Goal: Task Accomplishment & Management: Manage account settings

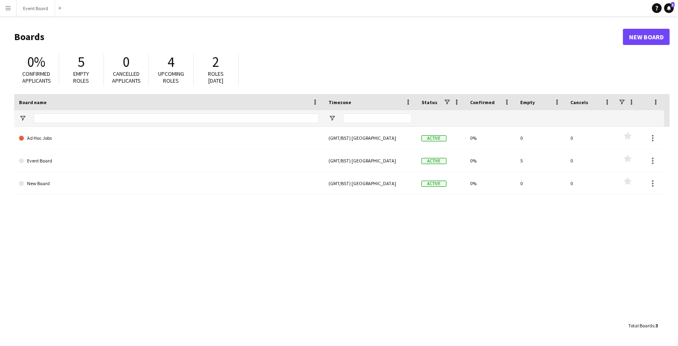
click at [8, 12] on button "Menu" at bounding box center [8, 8] width 16 height 16
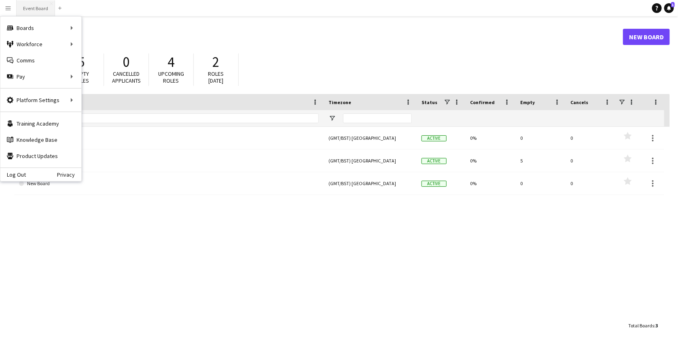
click at [39, 6] on button "Event Board Close" at bounding box center [36, 8] width 38 height 16
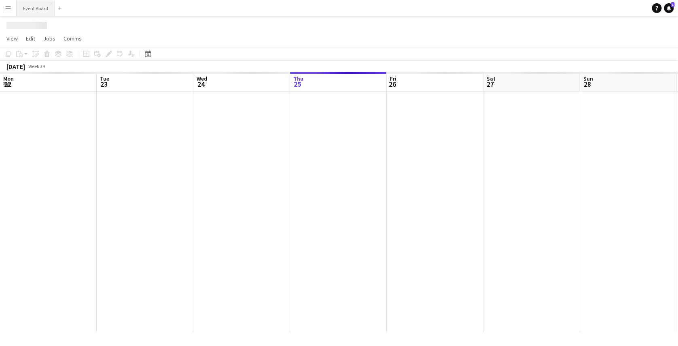
scroll to position [0, 193]
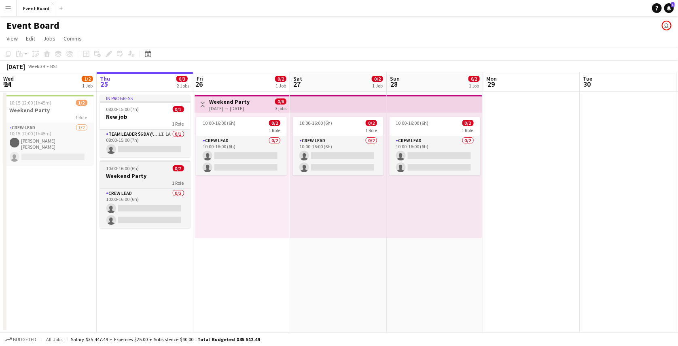
click at [166, 183] on div "1 Role" at bounding box center [145, 182] width 91 height 6
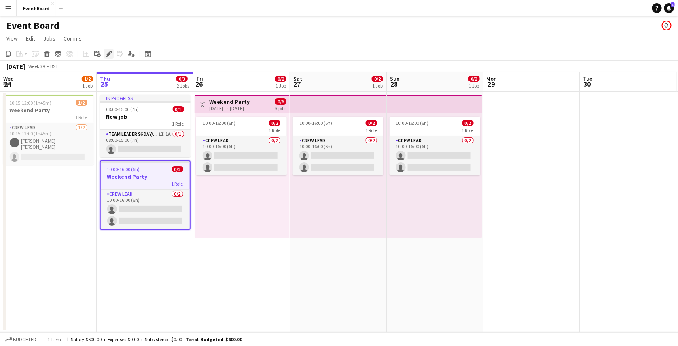
click at [110, 55] on icon "Edit" at bounding box center [109, 54] width 6 height 6
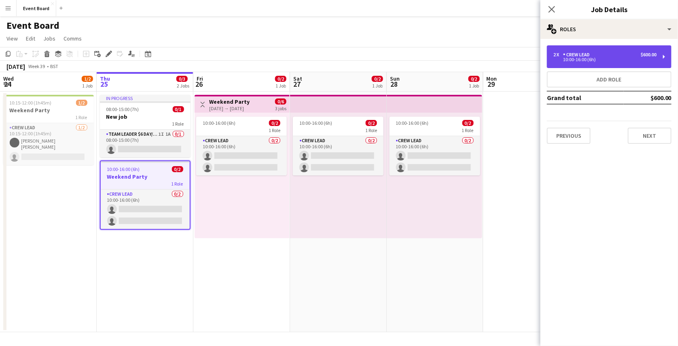
click at [600, 60] on div "10:00-16:00 (6h)" at bounding box center [605, 59] width 103 height 4
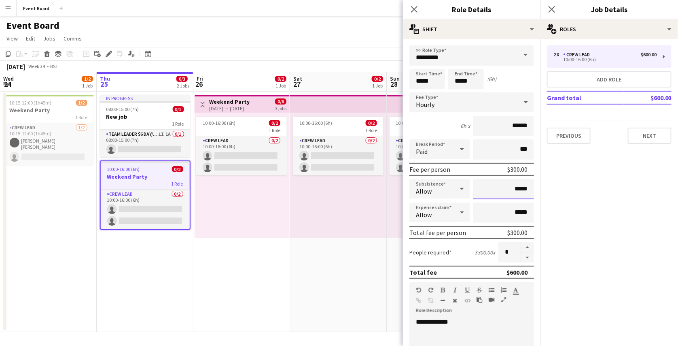
click at [508, 179] on form "**********" at bounding box center [472, 296] width 138 height 503
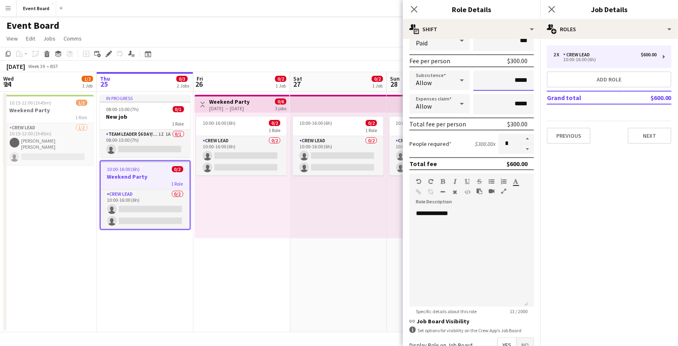
scroll to position [111, 0]
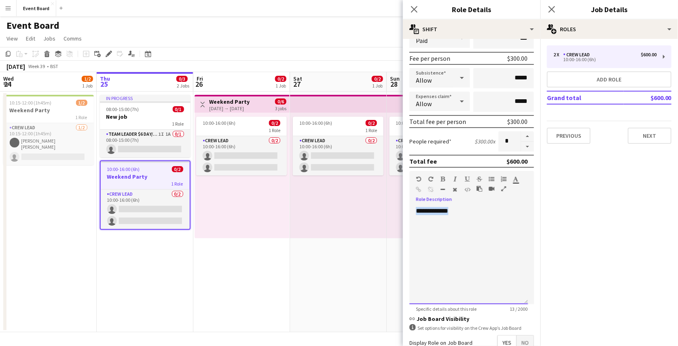
drag, startPoint x: 459, startPoint y: 212, endPoint x: 414, endPoint y: 217, distance: 45.2
click at [414, 217] on div "**********" at bounding box center [469, 255] width 119 height 97
click at [477, 238] on div "**********" at bounding box center [469, 255] width 119 height 97
drag, startPoint x: 469, startPoint y: 212, endPoint x: 412, endPoint y: 217, distance: 56.8
click at [412, 217] on div "**********" at bounding box center [469, 255] width 119 height 97
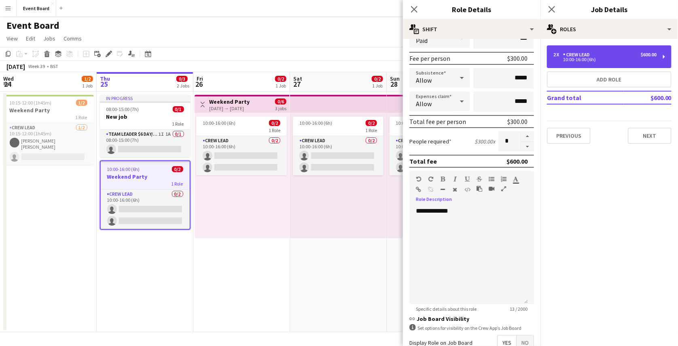
click at [626, 64] on div "2 x Crew Lead $600.00 10:00-16:00 (6h)" at bounding box center [609, 56] width 125 height 23
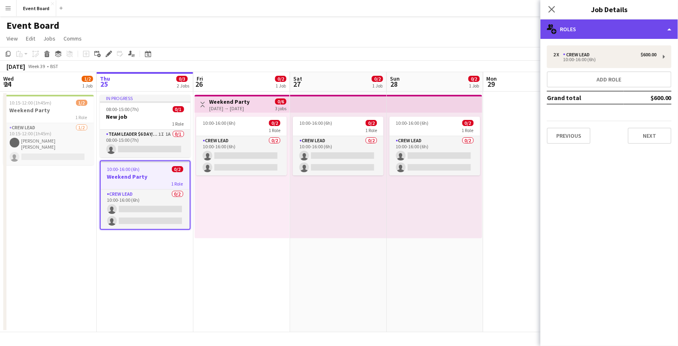
click at [627, 36] on div "multiple-users-add Roles" at bounding box center [610, 28] width 138 height 19
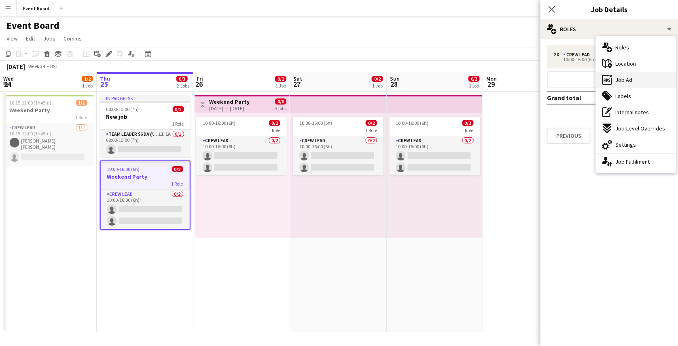
click at [635, 83] on div "ads-window Job Ad" at bounding box center [636, 80] width 80 height 16
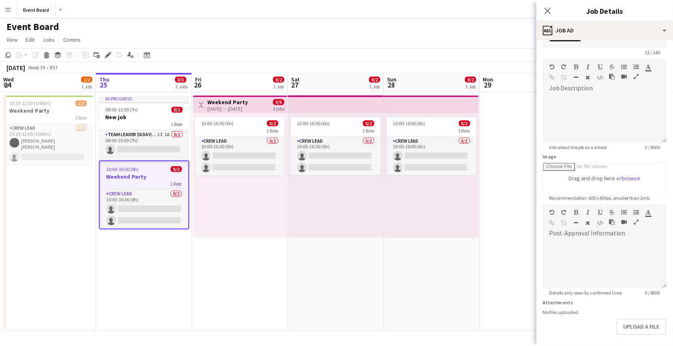
scroll to position [17, 0]
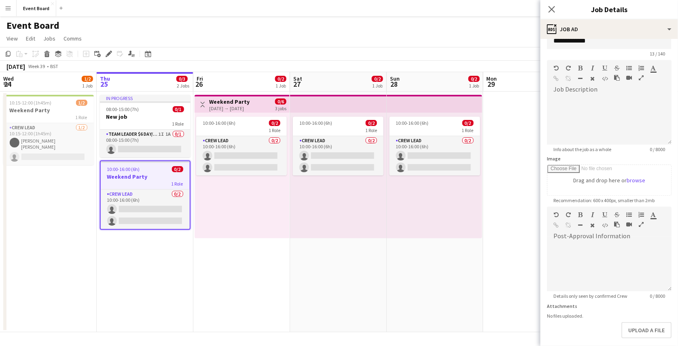
click at [411, 34] on app-page-menu "View Day view expanded Day view collapsed Month view Date picker Jump to [DATE]…" at bounding box center [339, 39] width 678 height 15
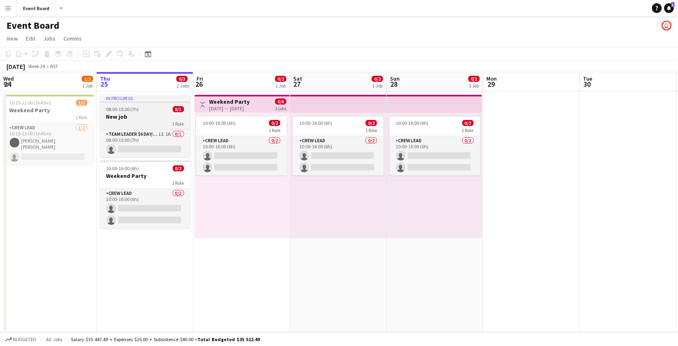
click at [143, 111] on div "08:00-15:00 (7h) 0/1" at bounding box center [145, 109] width 91 height 6
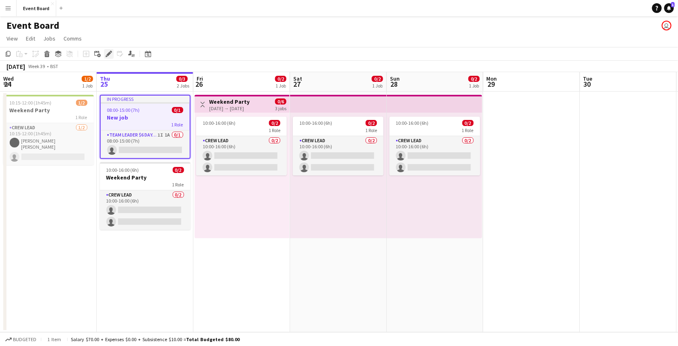
click at [105, 57] on div "Edit" at bounding box center [109, 54] width 10 height 10
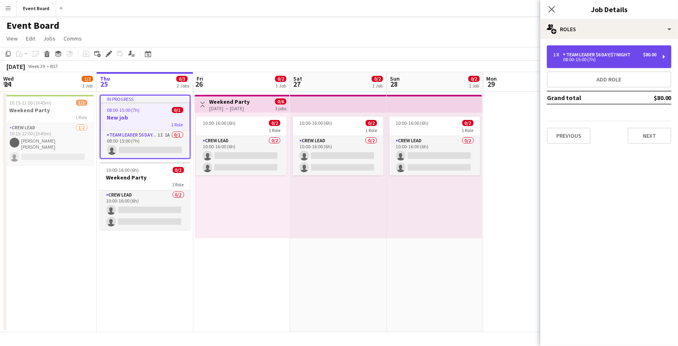
click at [591, 56] on div "Team leader $6 day/$7 night" at bounding box center [598, 55] width 71 height 6
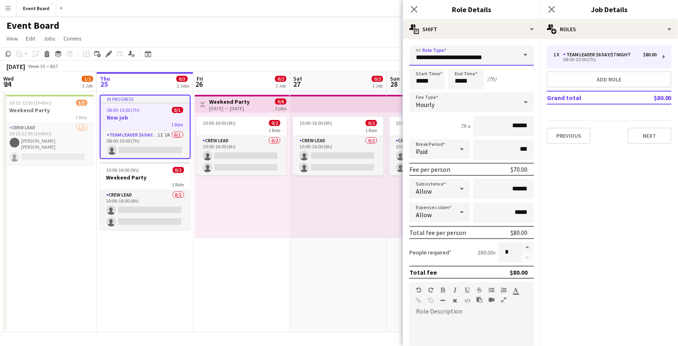
click at [465, 59] on input "**********" at bounding box center [472, 55] width 125 height 20
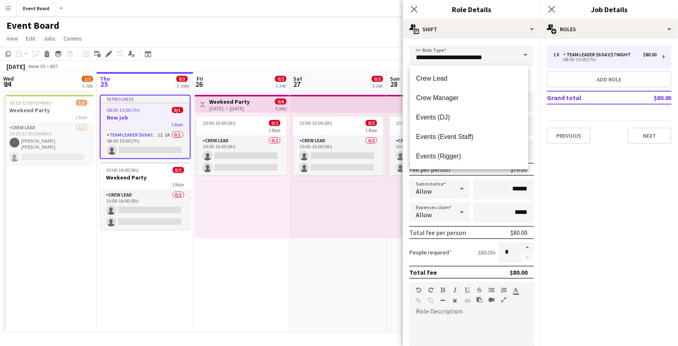
click at [554, 200] on mat-expansion-panel "pencil3 General details 1 x Team leader $6 day/$7 night $80.00 08:00-15:00 (7h)…" at bounding box center [610, 192] width 138 height 307
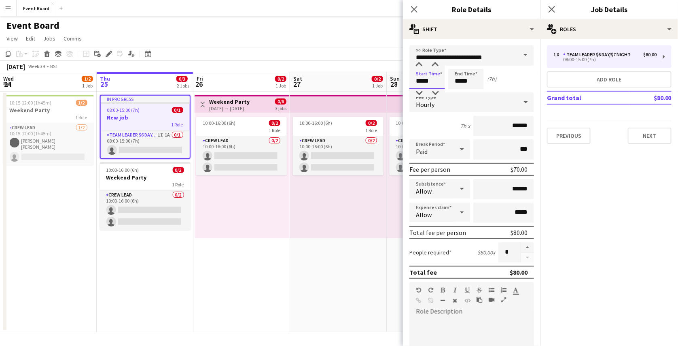
click at [434, 81] on input "*****" at bounding box center [428, 79] width 36 height 20
click at [419, 62] on div at bounding box center [419, 65] width 16 height 8
type input "*****"
click at [419, 62] on div at bounding box center [419, 65] width 16 height 8
click at [378, 44] on app-page-menu "View Day view expanded Day view collapsed Month view Date picker Jump to [DATE]…" at bounding box center [339, 39] width 678 height 15
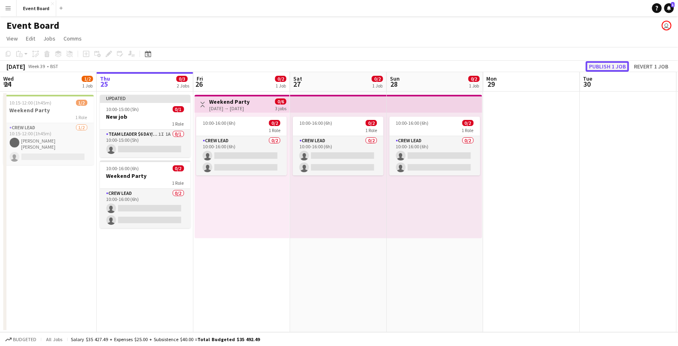
click at [602, 65] on button "Publish 1 job" at bounding box center [607, 66] width 43 height 11
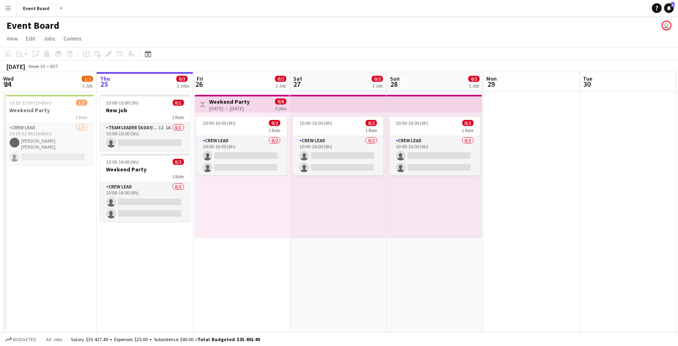
click at [3, 9] on button "Menu" at bounding box center [8, 8] width 16 height 16
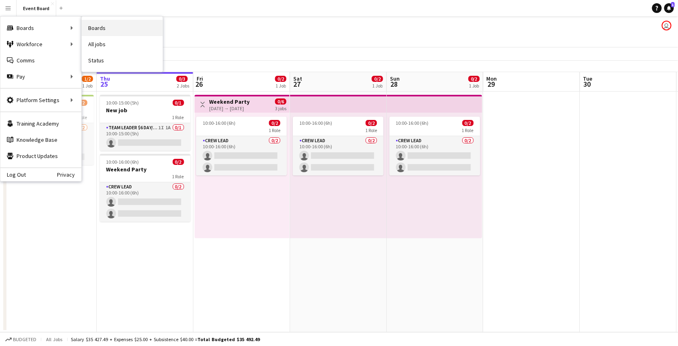
click at [88, 29] on link "Boards" at bounding box center [122, 28] width 81 height 16
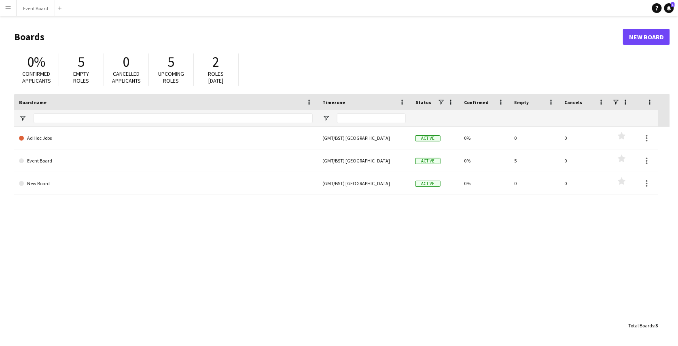
click at [9, 7] on app-icon "Menu" at bounding box center [8, 8] width 6 height 6
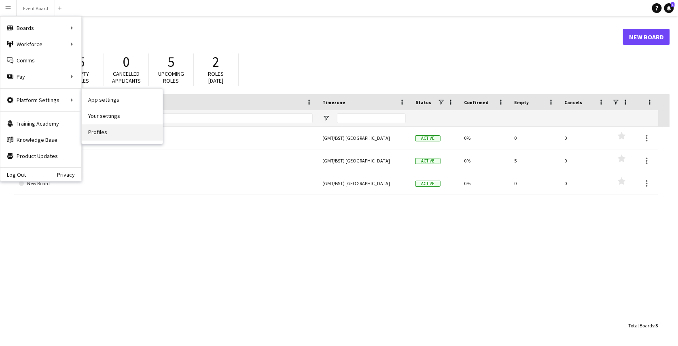
click at [113, 134] on link "Profiles" at bounding box center [122, 132] width 81 height 16
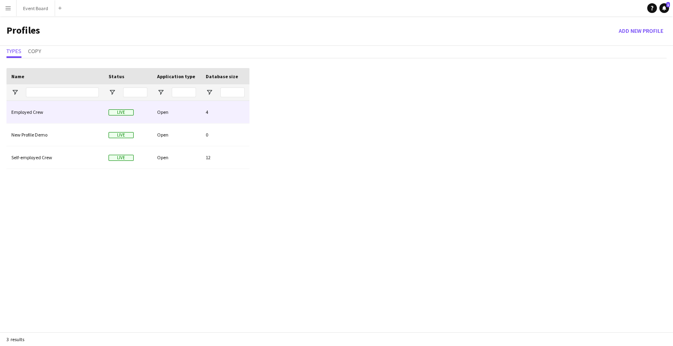
click at [89, 111] on div "Employed Crew" at bounding box center [54, 112] width 97 height 22
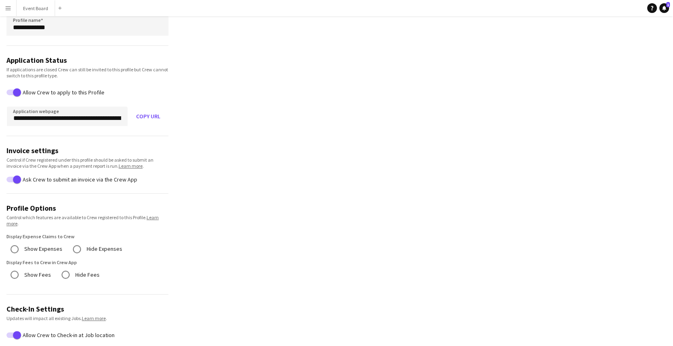
scroll to position [59, 0]
click at [143, 114] on button "Copy URL" at bounding box center [148, 115] width 40 height 19
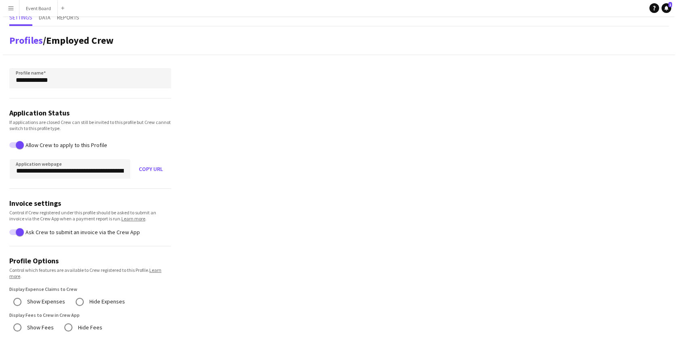
scroll to position [0, 0]
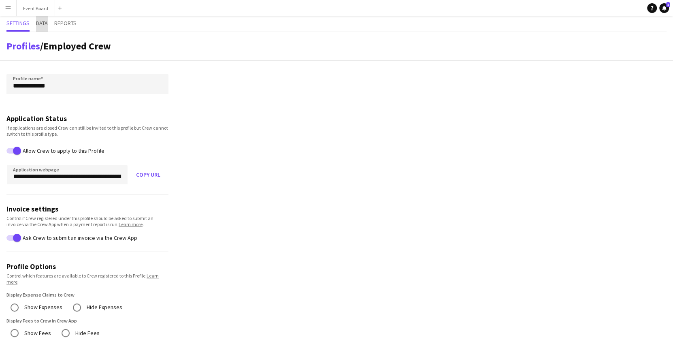
click at [47, 25] on span "Data" at bounding box center [42, 23] width 12 height 6
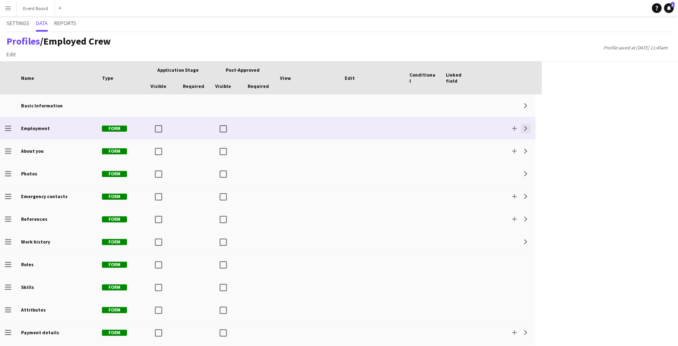
click at [527, 127] on app-icon "Expand" at bounding box center [526, 128] width 5 height 5
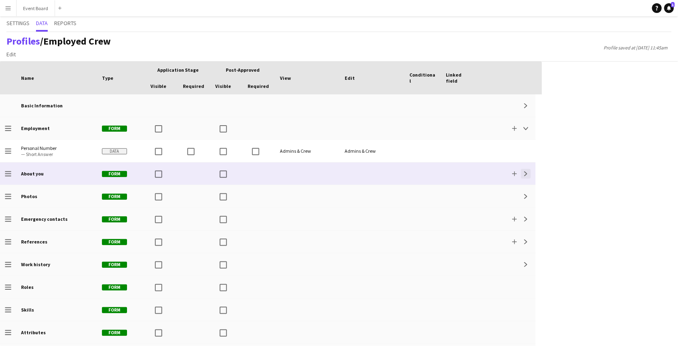
click at [527, 173] on app-icon "Expand" at bounding box center [526, 173] width 5 height 5
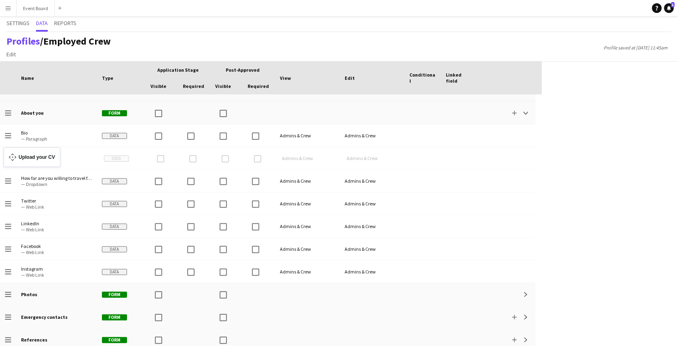
drag, startPoint x: 7, startPoint y: 158, endPoint x: 8, endPoint y: 152, distance: 6.1
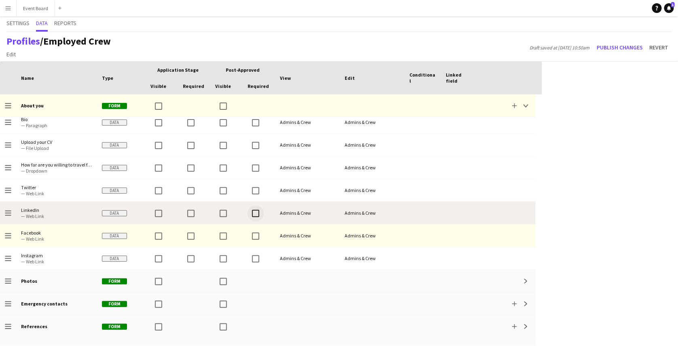
scroll to position [53, 0]
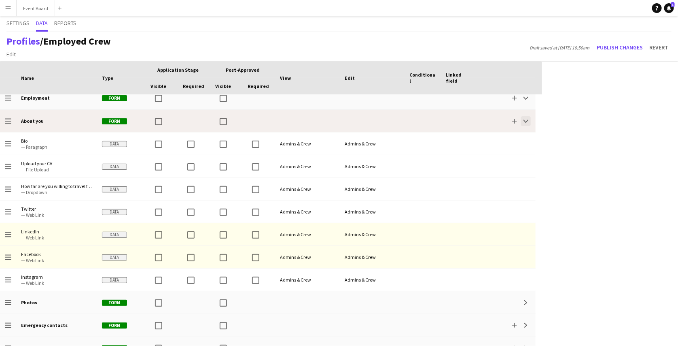
click at [522, 119] on button "Collapse" at bounding box center [526, 121] width 10 height 10
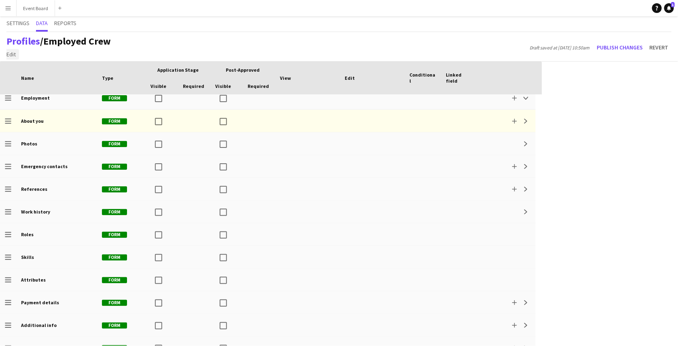
click at [11, 56] on span "Edit" at bounding box center [10, 54] width 9 height 7
click at [19, 71] on span "Add section" at bounding box center [24, 71] width 29 height 7
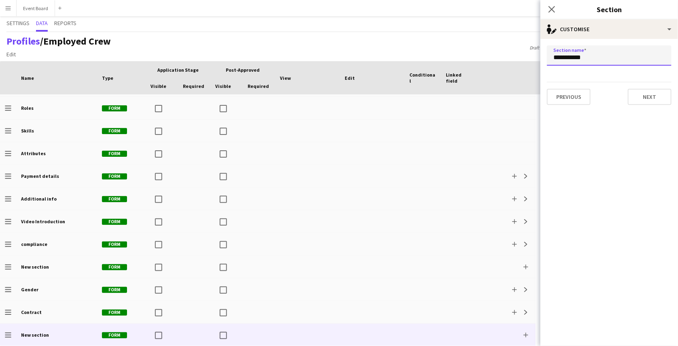
click at [602, 54] on input "**********" at bounding box center [609, 55] width 125 height 20
type input "**********"
click at [555, 7] on icon "Close pop-in" at bounding box center [552, 9] width 8 height 8
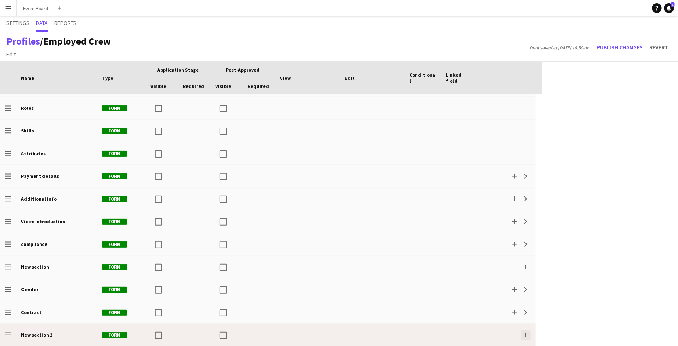
click at [527, 335] on app-icon "Add" at bounding box center [526, 334] width 5 height 5
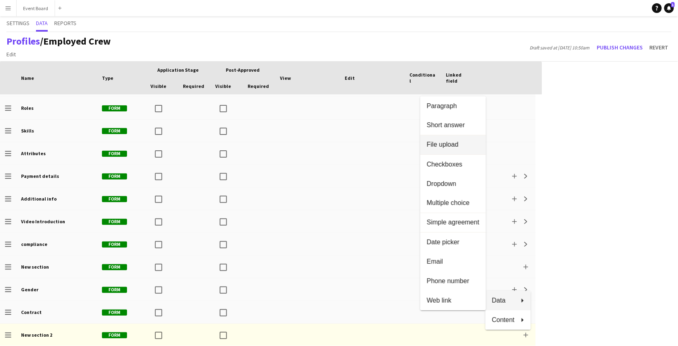
click at [453, 149] on button "File upload" at bounding box center [454, 144] width 66 height 19
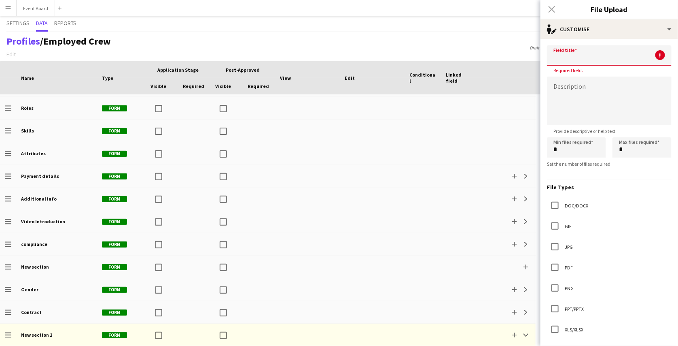
click at [582, 55] on input at bounding box center [609, 55] width 125 height 20
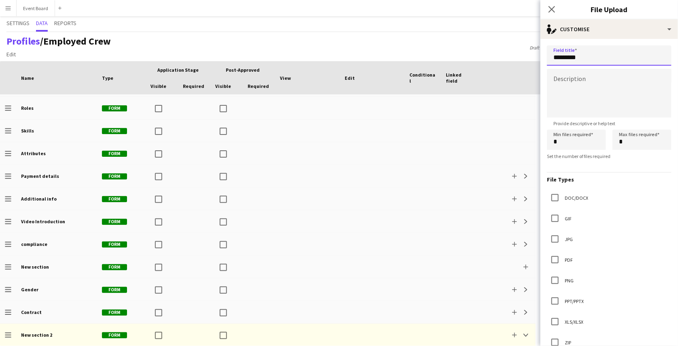
type input "*********"
click at [588, 77] on textarea at bounding box center [609, 93] width 125 height 49
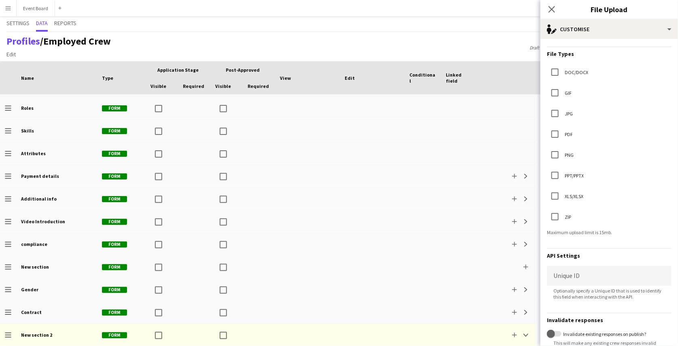
scroll to position [184, 0]
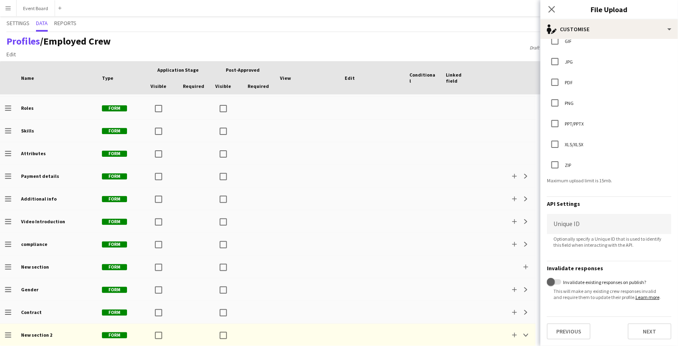
drag, startPoint x: 599, startPoint y: 264, endPoint x: 546, endPoint y: 264, distance: 53.8
click at [546, 264] on form "Field title ********* Description Provide descriptive or help text Min files re…" at bounding box center [610, 104] width 138 height 484
click at [586, 268] on form "Field title ********* Description Provide descriptive or help text Min files re…" at bounding box center [610, 104] width 138 height 484
click at [553, 278] on span "button" at bounding box center [551, 282] width 8 height 8
click at [519, 32] on div "Profiles / Employed Crew Edit Add section Draft saved at [DATE] 10:52am Publish…" at bounding box center [339, 47] width 678 height 30
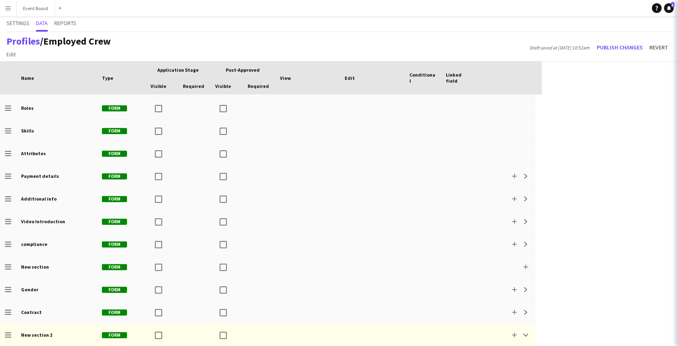
scroll to position [0, 0]
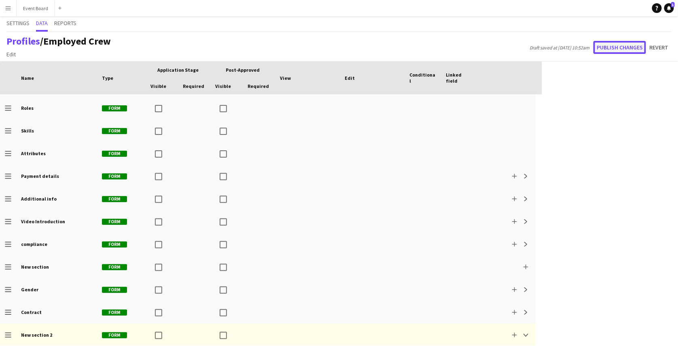
click at [627, 49] on button "Publish changes" at bounding box center [620, 47] width 53 height 13
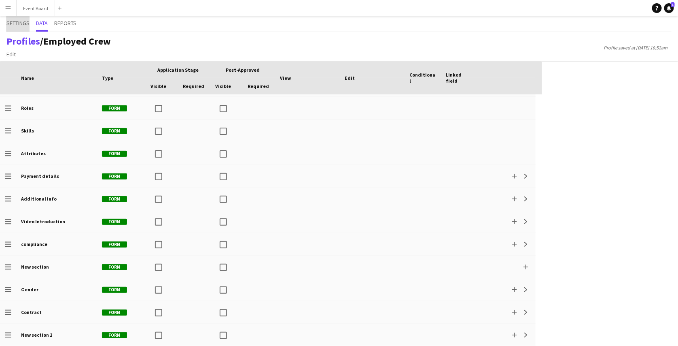
click at [12, 23] on span "Settings" at bounding box center [17, 23] width 23 height 6
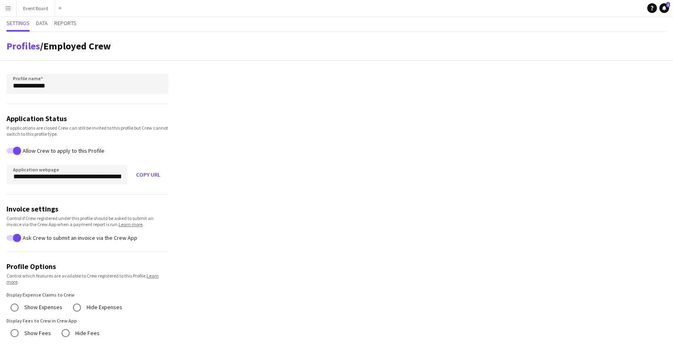
click at [8, 9] on app-icon "Menu" at bounding box center [8, 8] width 6 height 6
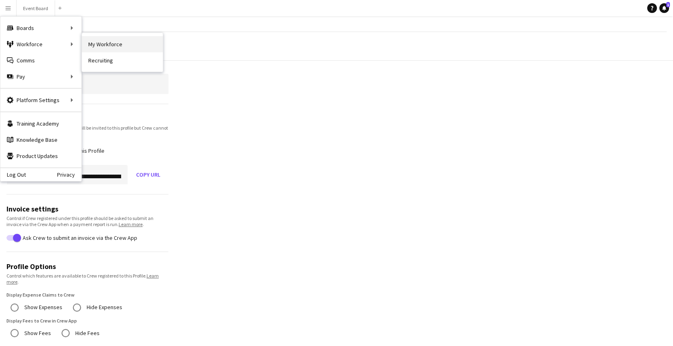
click at [119, 44] on link "My Workforce" at bounding box center [122, 44] width 81 height 16
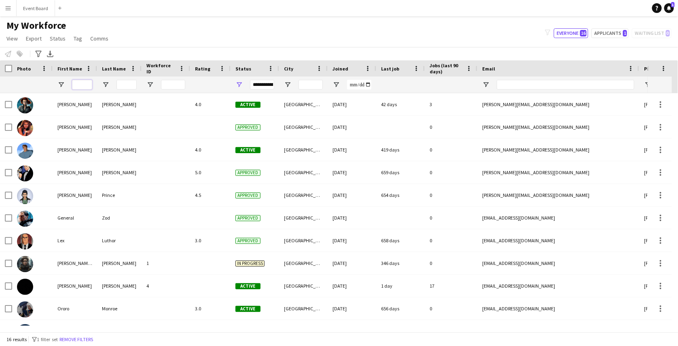
click at [81, 83] on input "First Name Filter Input" at bounding box center [82, 85] width 20 height 10
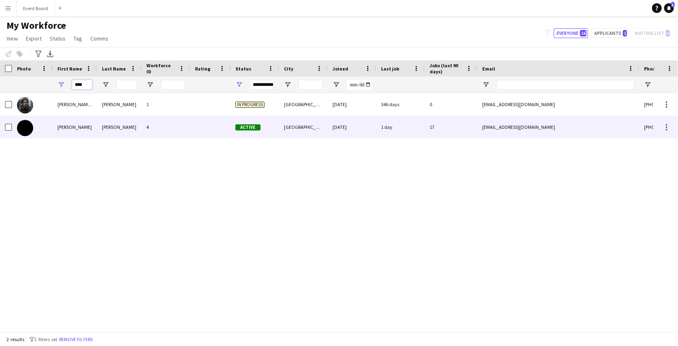
type input "****"
click at [130, 121] on div "[PERSON_NAME]" at bounding box center [119, 127] width 45 height 22
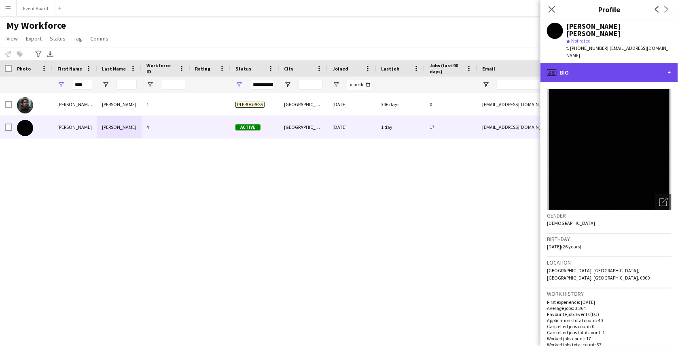
click at [615, 64] on div "profile Bio" at bounding box center [610, 72] width 138 height 19
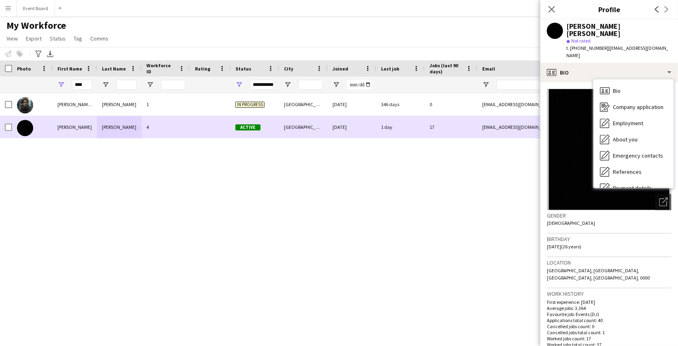
click at [12, 126] on div at bounding box center [32, 127] width 40 height 22
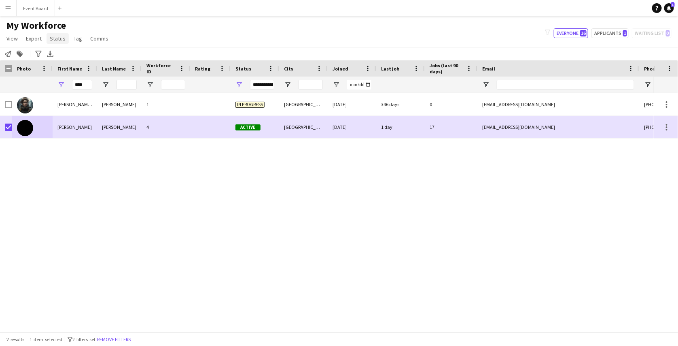
click at [63, 37] on span "Status" at bounding box center [58, 38] width 16 height 7
click at [69, 55] on link "Edit" at bounding box center [75, 55] width 57 height 17
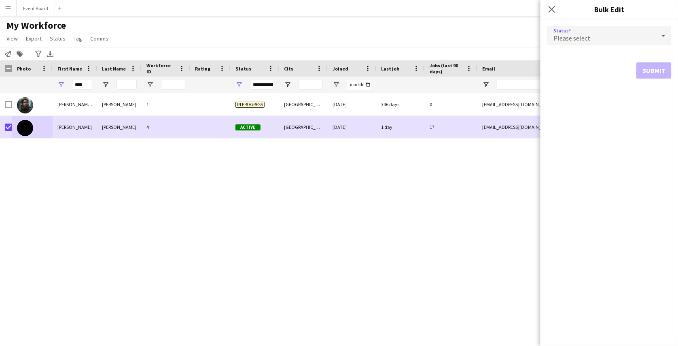
click at [568, 37] on span "Please select" at bounding box center [572, 38] width 37 height 8
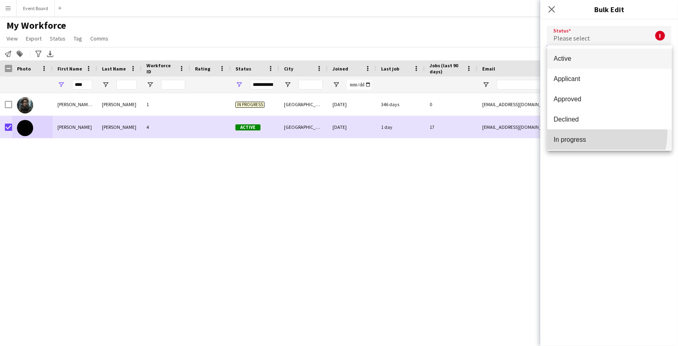
click at [577, 131] on mat-option "In progress" at bounding box center [610, 140] width 125 height 20
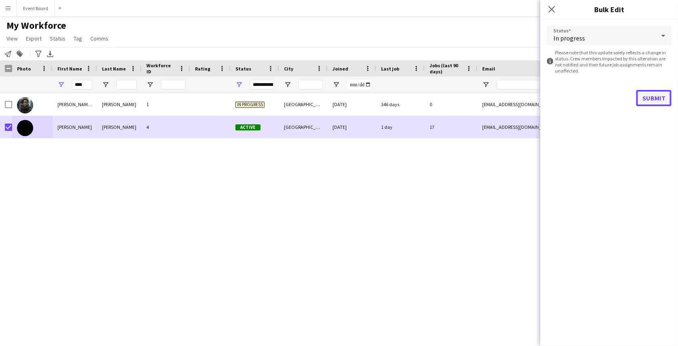
click at [646, 96] on button "Submit" at bounding box center [654, 98] width 35 height 16
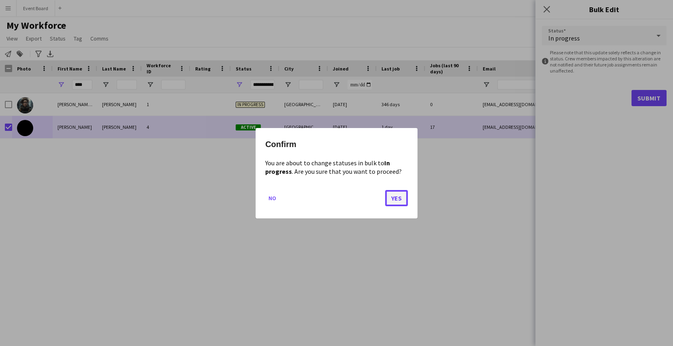
click at [398, 197] on button "Yes" at bounding box center [396, 197] width 23 height 16
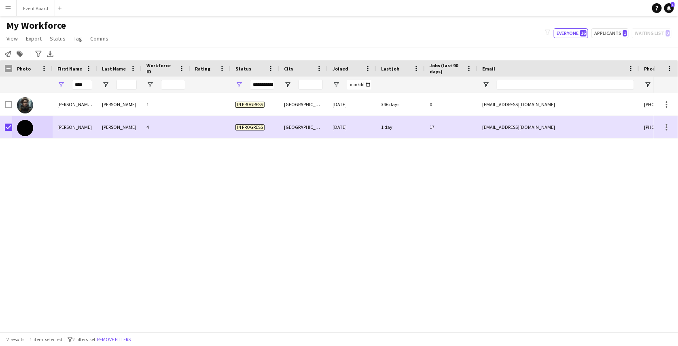
click at [3, 11] on button "Menu" at bounding box center [8, 8] width 16 height 16
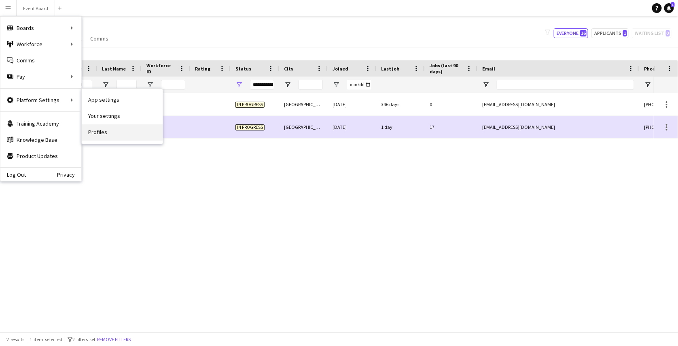
click at [97, 128] on link "Profiles" at bounding box center [122, 132] width 81 height 16
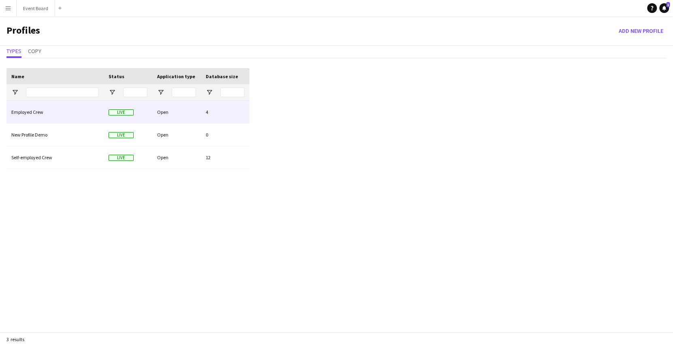
click at [64, 112] on div "Employed Crew" at bounding box center [54, 112] width 97 height 22
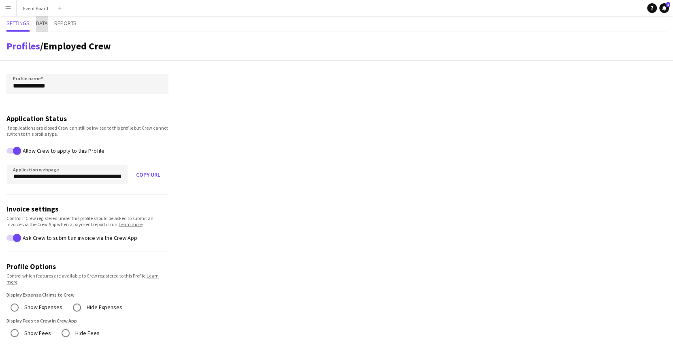
click at [47, 22] on span "Data" at bounding box center [42, 23] width 12 height 6
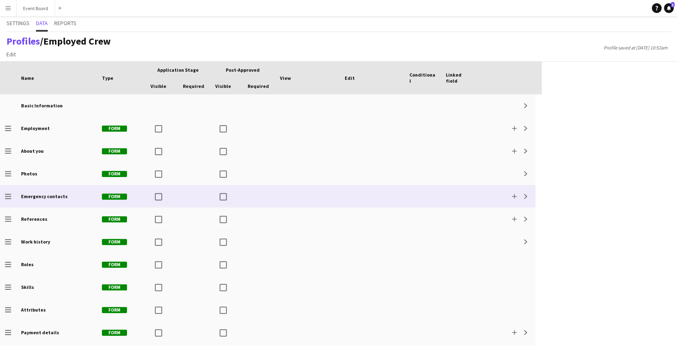
scroll to position [156, 0]
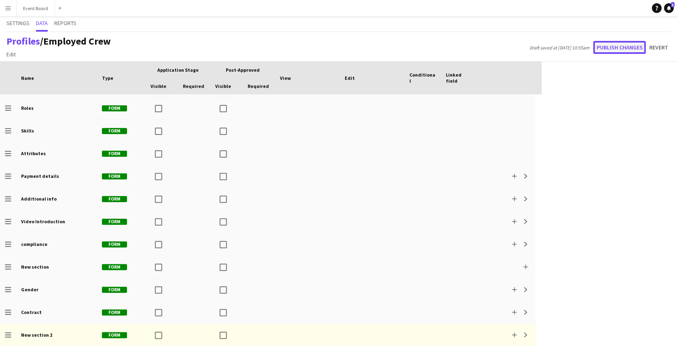
click at [609, 47] on button "Publish changes" at bounding box center [620, 47] width 53 height 13
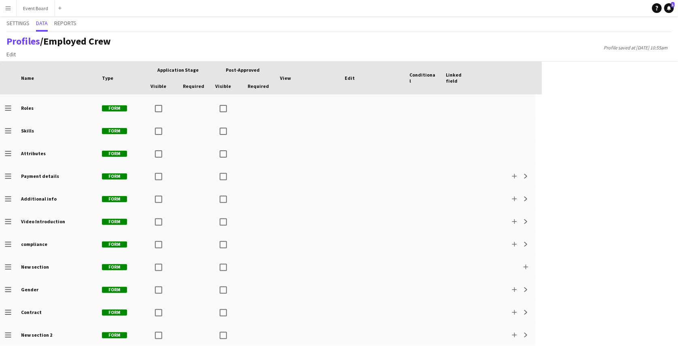
click at [12, 10] on button "Menu" at bounding box center [8, 8] width 16 height 16
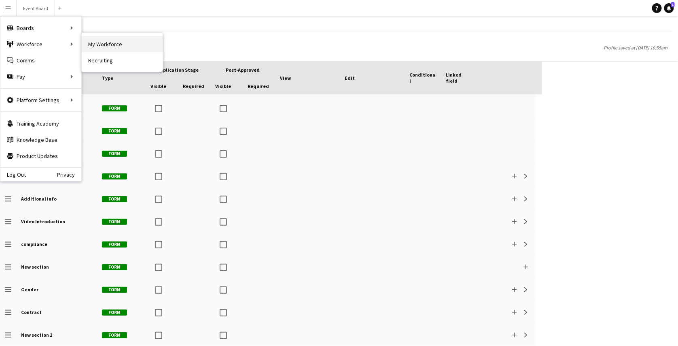
click at [105, 43] on link "My Workforce" at bounding box center [122, 44] width 81 height 16
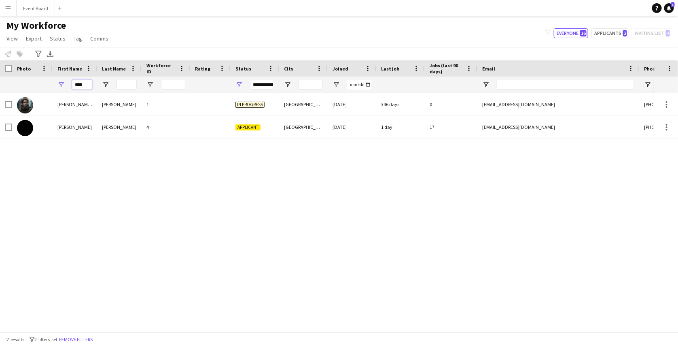
click at [84, 84] on input "****" at bounding box center [82, 85] width 20 height 10
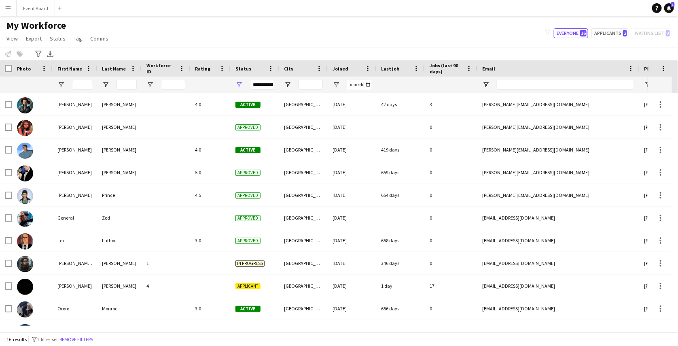
click at [178, 47] on div "Notify workforce Add to tag Select at least one crew to tag him or her. Advance…" at bounding box center [339, 53] width 678 height 13
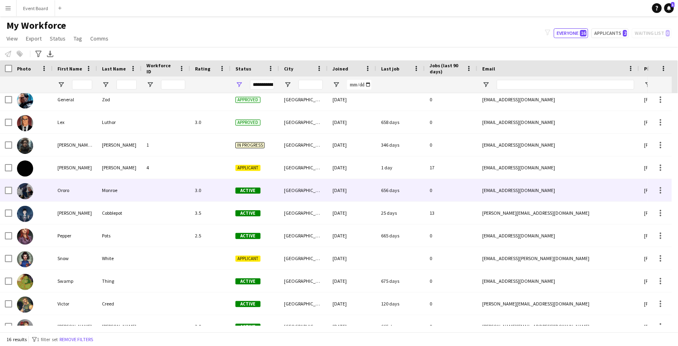
scroll to position [130, 0]
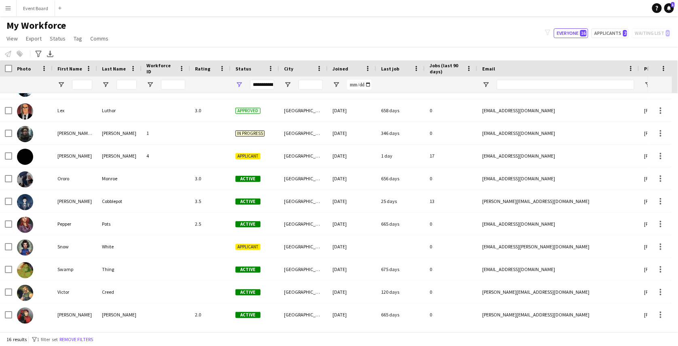
click at [259, 85] on div "**********" at bounding box center [262, 85] width 24 height 10
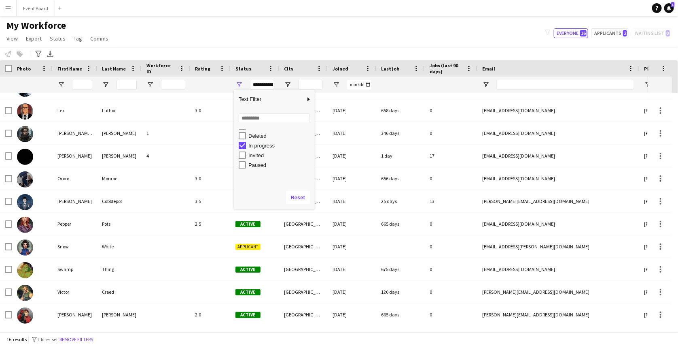
scroll to position [51, 0]
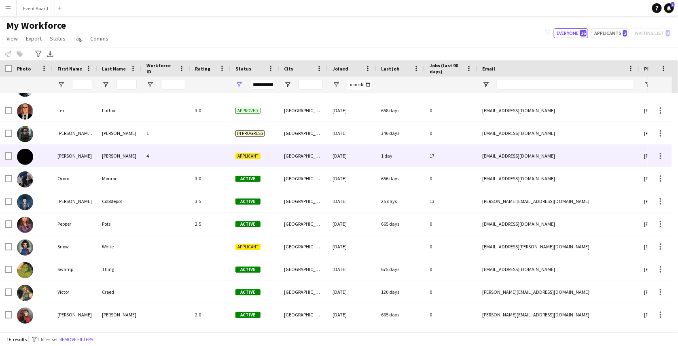
click at [189, 151] on div "4" at bounding box center [166, 155] width 49 height 22
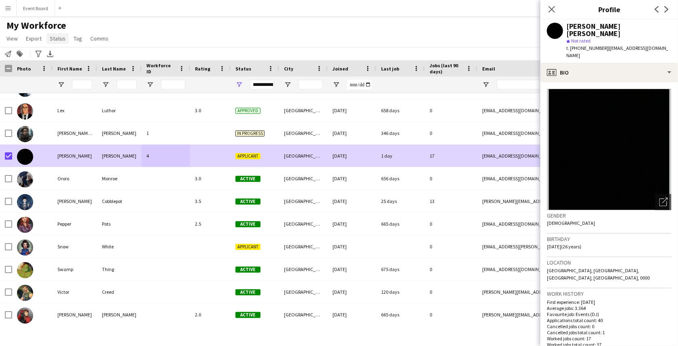
click at [58, 40] on span "Status" at bounding box center [58, 38] width 16 height 7
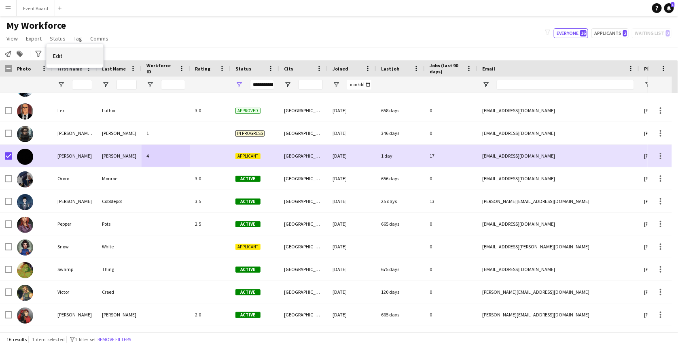
click at [64, 51] on link "Edit" at bounding box center [75, 55] width 57 height 17
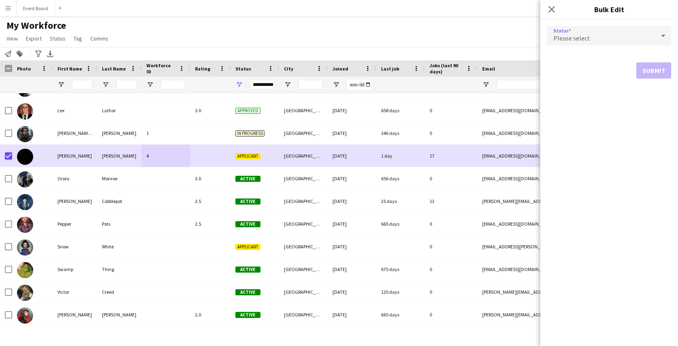
click at [606, 33] on div "Please select" at bounding box center [601, 35] width 108 height 19
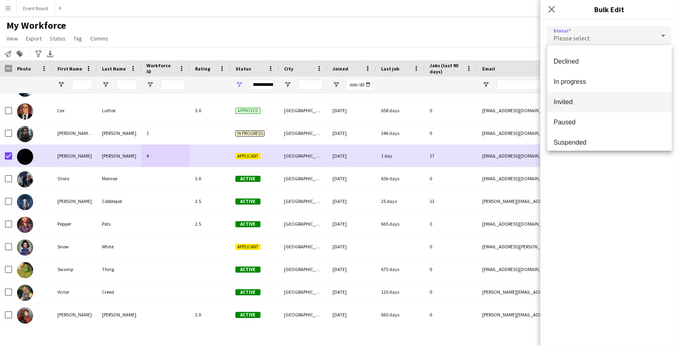
scroll to position [58, 0]
click at [597, 102] on span "Invited" at bounding box center [610, 102] width 112 height 8
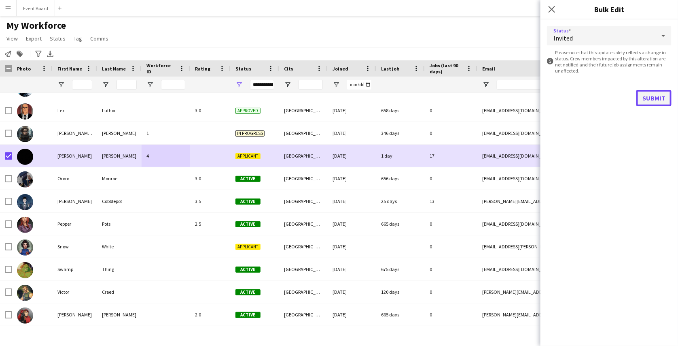
click at [655, 100] on button "Submit" at bounding box center [654, 98] width 35 height 16
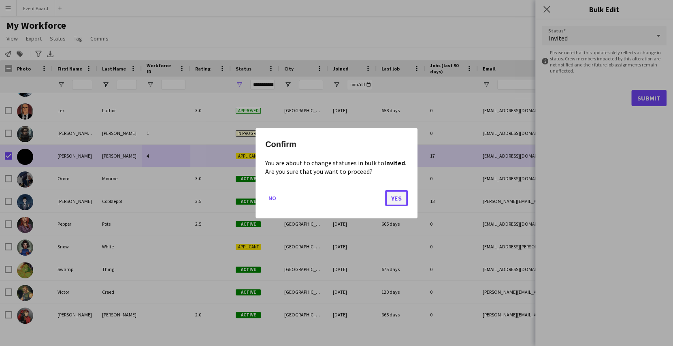
click at [393, 200] on button "Yes" at bounding box center [396, 197] width 23 height 16
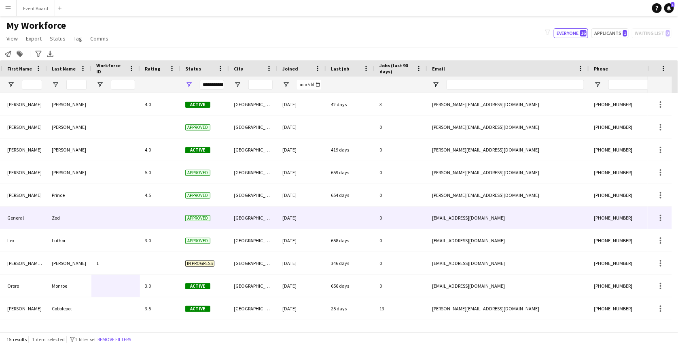
scroll to position [0, 51]
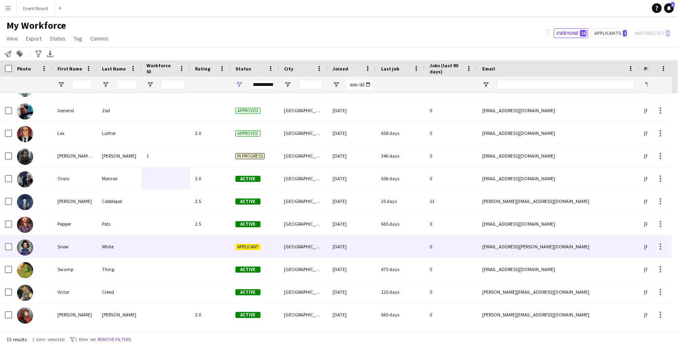
click at [286, 242] on div "[GEOGRAPHIC_DATA]" at bounding box center [303, 246] width 49 height 22
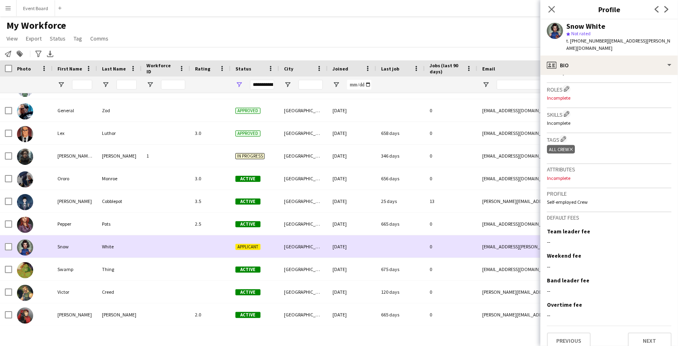
click at [314, 243] on div "[GEOGRAPHIC_DATA]" at bounding box center [303, 246] width 49 height 22
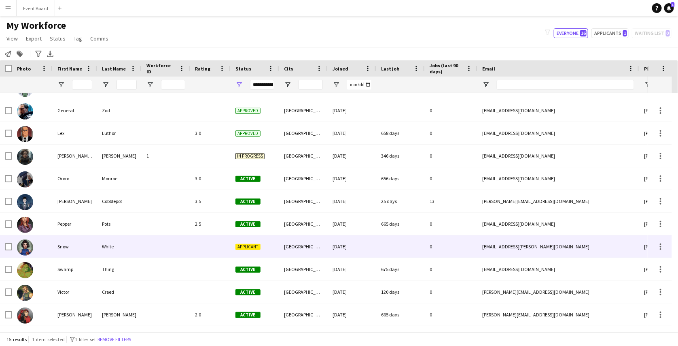
click at [314, 243] on div "[GEOGRAPHIC_DATA]" at bounding box center [303, 246] width 49 height 22
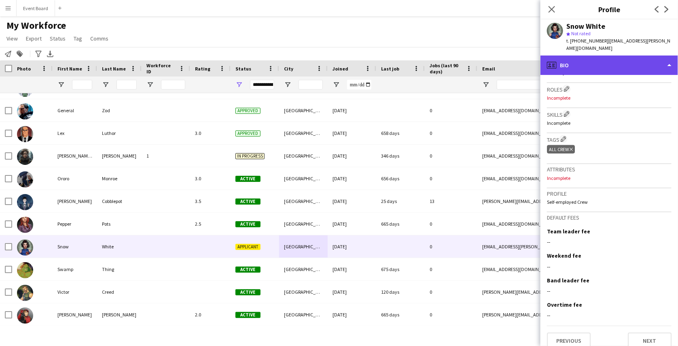
click at [649, 59] on div "profile Bio" at bounding box center [610, 64] width 138 height 19
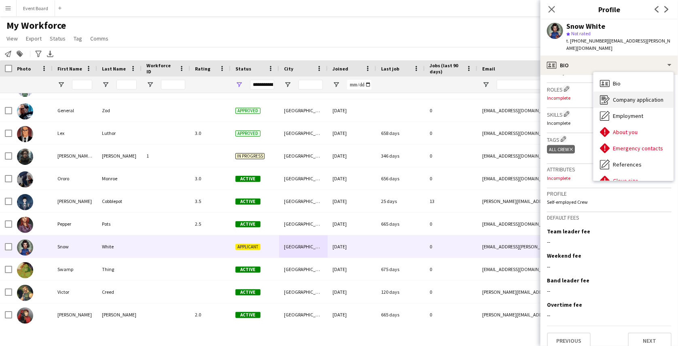
click at [646, 96] on div "Company application Company application" at bounding box center [634, 99] width 80 height 16
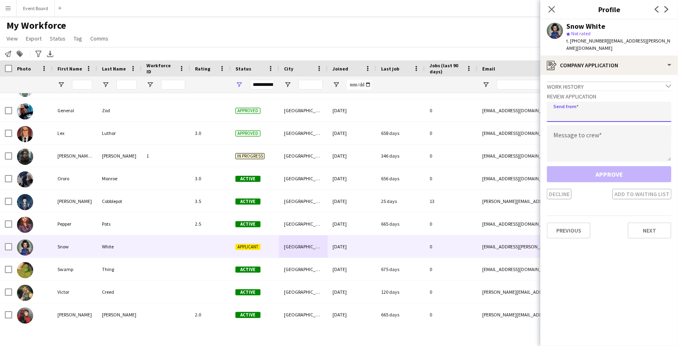
click at [619, 102] on input "email" at bounding box center [609, 112] width 125 height 20
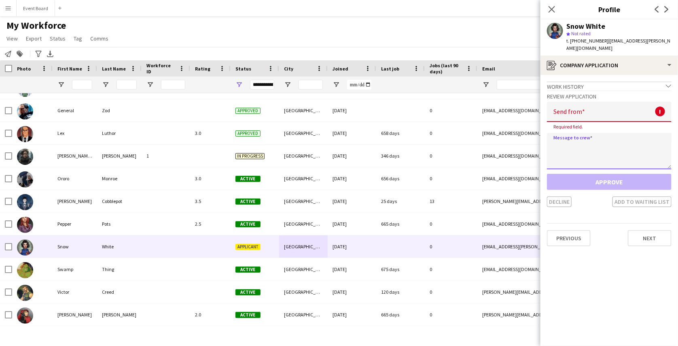
click at [577, 133] on textarea at bounding box center [609, 151] width 125 height 36
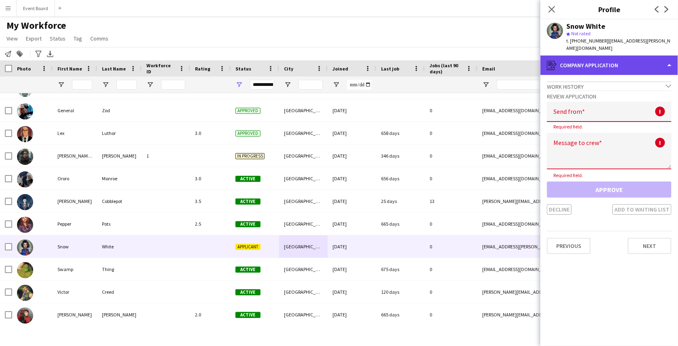
click at [600, 60] on div "register Company application" at bounding box center [610, 64] width 138 height 19
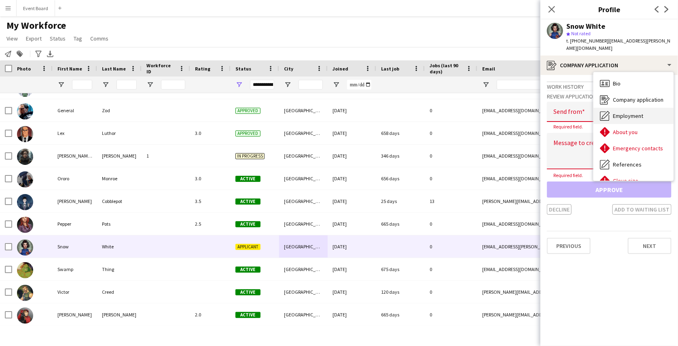
click at [644, 108] on div "Employment Employment" at bounding box center [634, 116] width 80 height 16
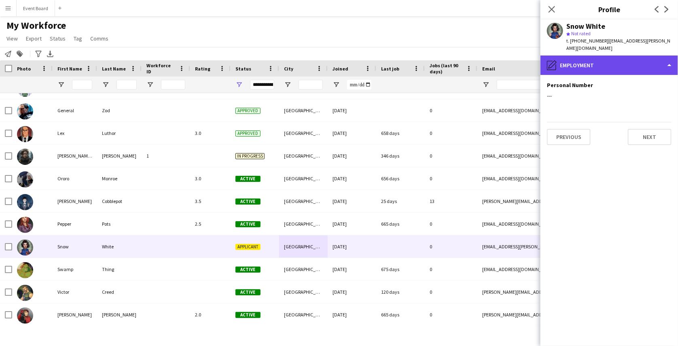
click at [606, 57] on div "pencil4 Employment" at bounding box center [610, 64] width 138 height 19
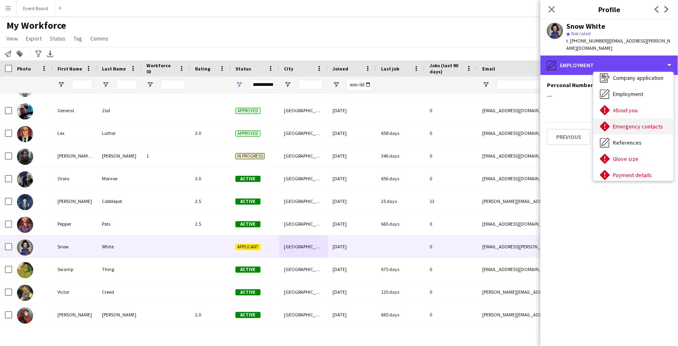
scroll to position [26, 0]
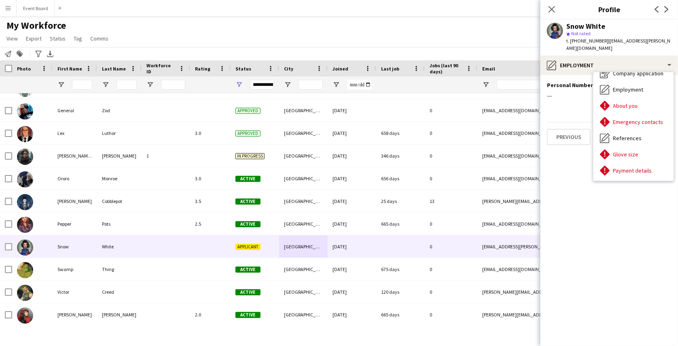
click at [580, 143] on app-section-data-types "Personal Number Edit this field --- Previous Next" at bounding box center [610, 210] width 138 height 271
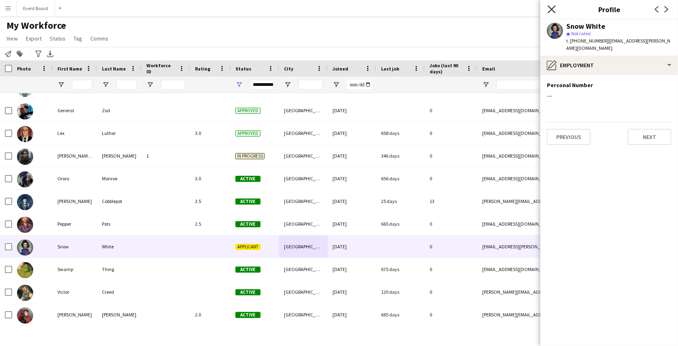
click at [549, 8] on icon "Close pop-in" at bounding box center [552, 9] width 8 height 8
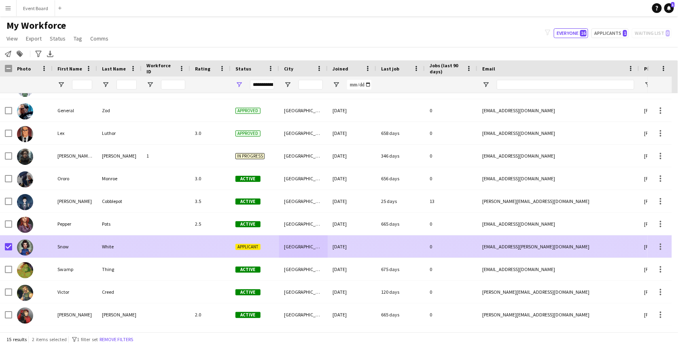
click at [169, 245] on div at bounding box center [166, 246] width 49 height 22
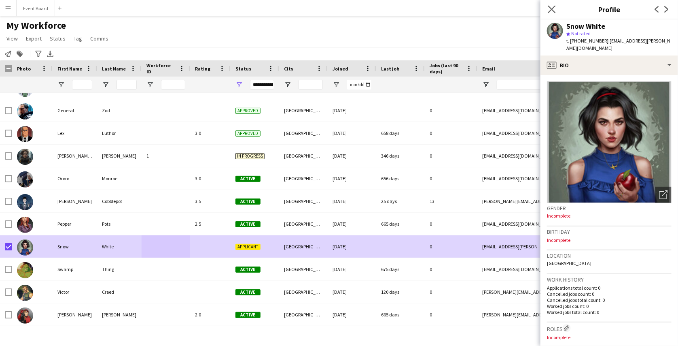
click at [554, 4] on app-icon "Close pop-in" at bounding box center [552, 10] width 12 height 12
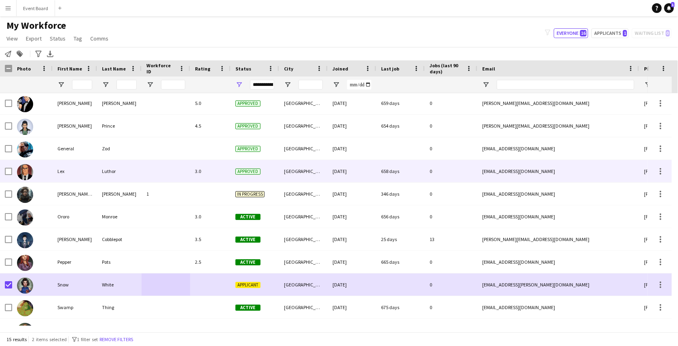
scroll to position [66, 0]
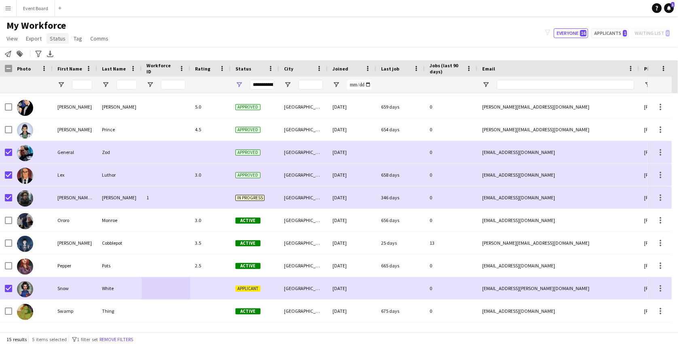
click at [55, 36] on span "Status" at bounding box center [58, 38] width 16 height 7
click at [65, 55] on link "Edit" at bounding box center [75, 55] width 57 height 17
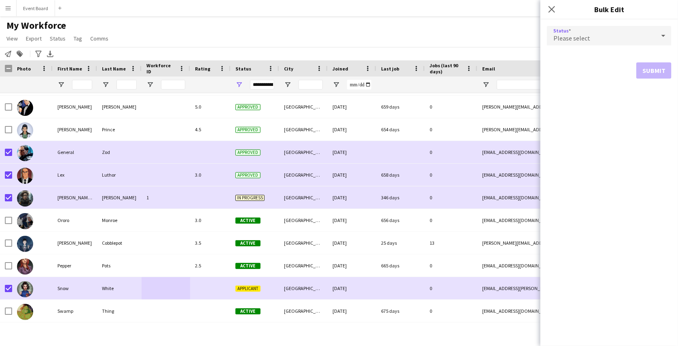
click at [614, 31] on div "Please select" at bounding box center [601, 35] width 108 height 19
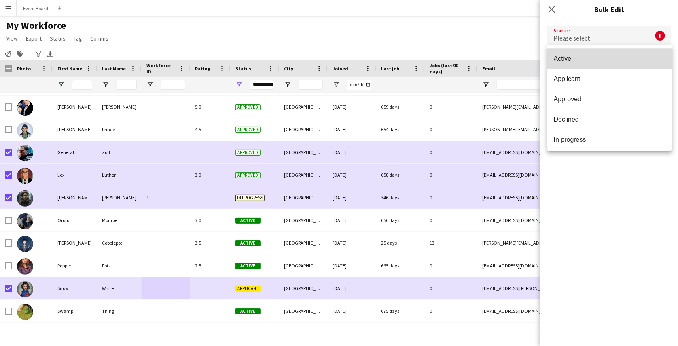
click at [611, 67] on mat-option "Active" at bounding box center [610, 59] width 125 height 20
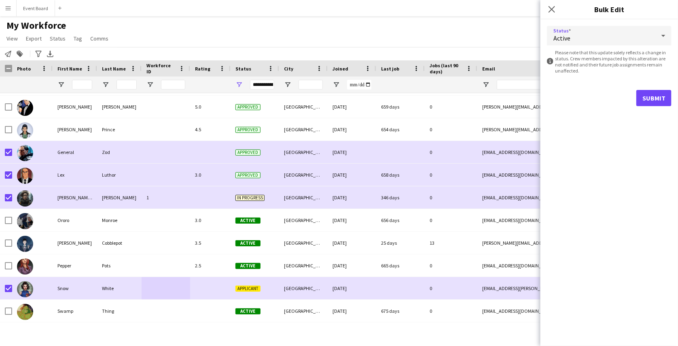
click at [625, 34] on div "Active" at bounding box center [601, 35] width 108 height 19
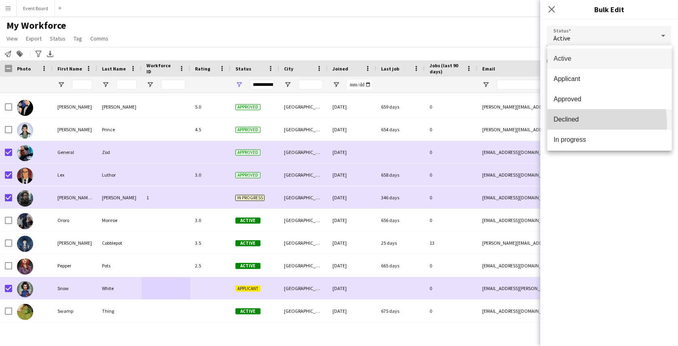
click at [582, 124] on mat-option "Declined" at bounding box center [610, 119] width 125 height 20
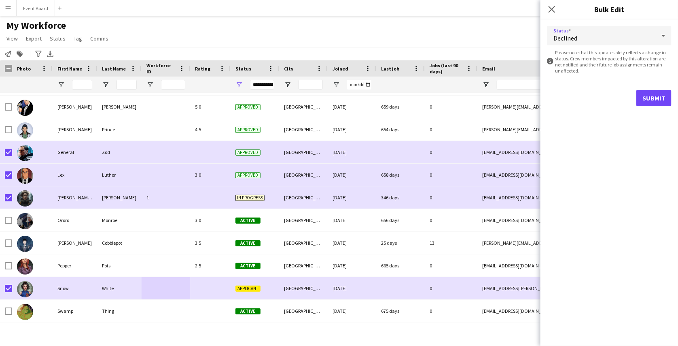
click at [620, 34] on div "Declined" at bounding box center [601, 35] width 108 height 19
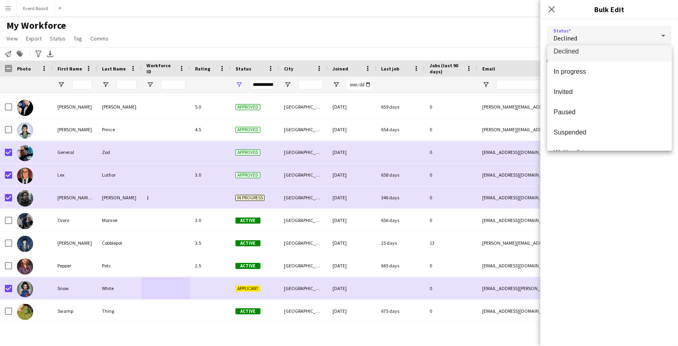
scroll to position [83, 0]
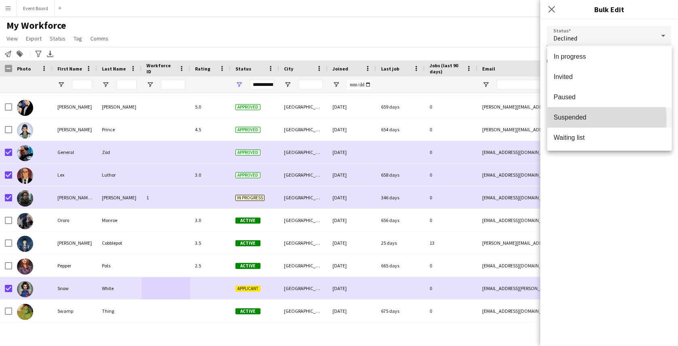
click at [583, 119] on span "Suspended" at bounding box center [610, 117] width 112 height 8
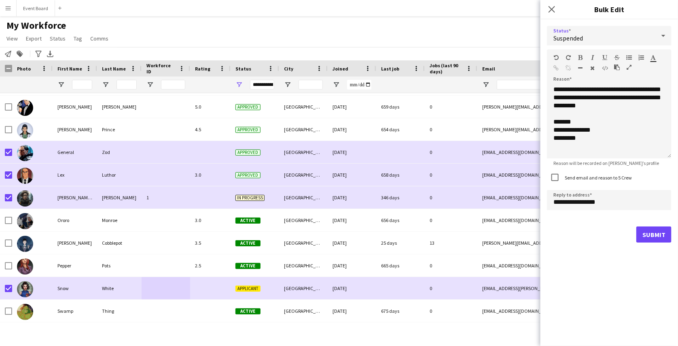
click at [636, 37] on div "Suspended" at bounding box center [601, 35] width 108 height 19
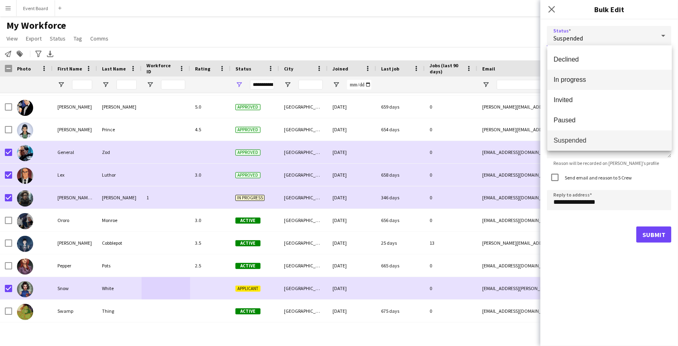
scroll to position [0, 0]
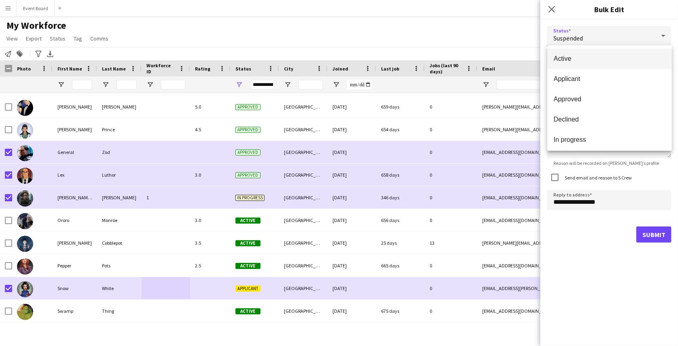
click at [598, 59] on span "Active" at bounding box center [610, 59] width 112 height 8
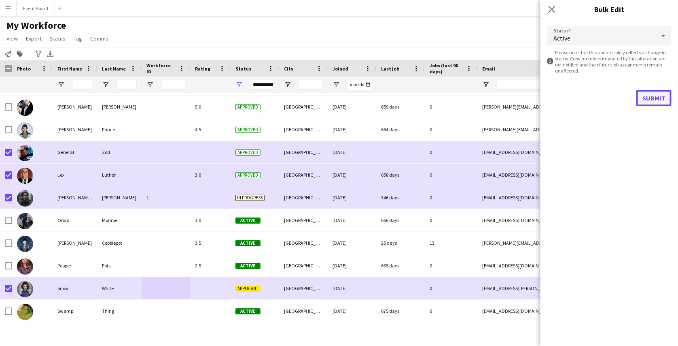
click at [653, 98] on button "Submit" at bounding box center [654, 98] width 35 height 16
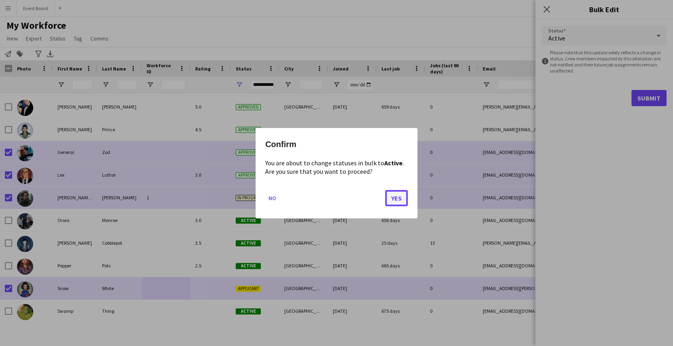
click at [401, 197] on button "Yes" at bounding box center [396, 197] width 23 height 16
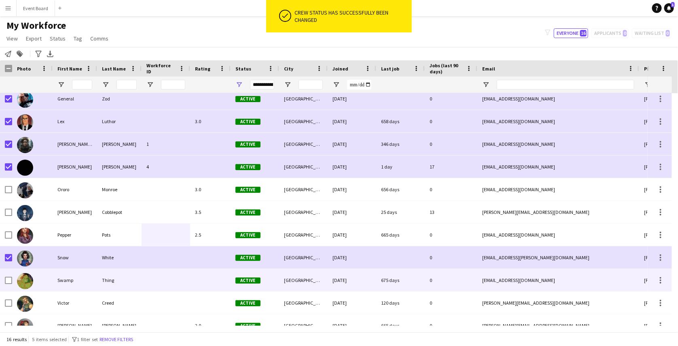
scroll to position [114, 0]
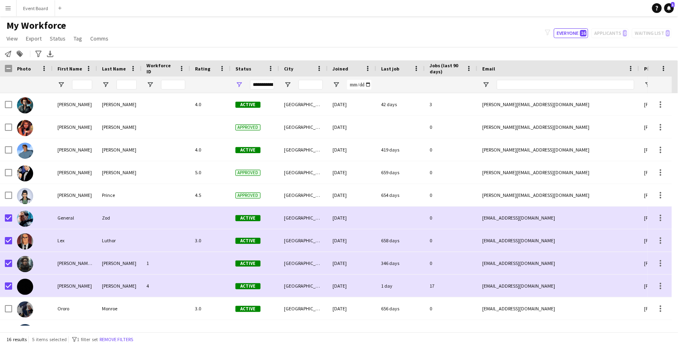
click at [286, 34] on div "My Workforce View Views Default view active only Mailing list New view Update v…" at bounding box center [339, 33] width 678 height 28
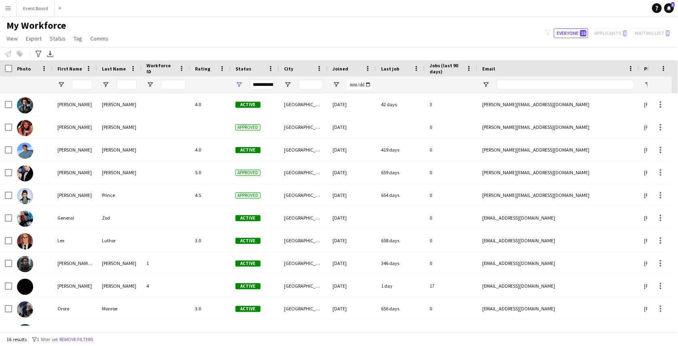
click at [10, 8] on app-icon "Menu" at bounding box center [8, 8] width 6 height 6
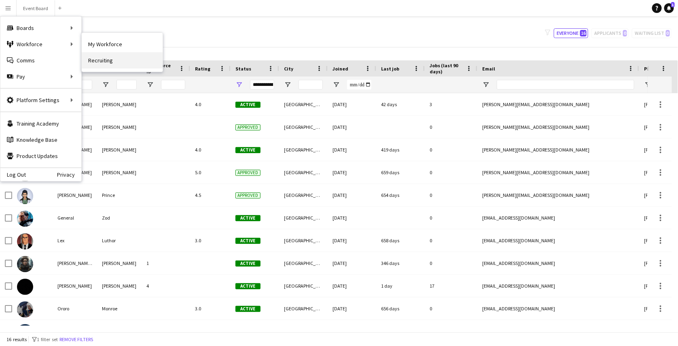
click at [108, 60] on link "Recruiting" at bounding box center [122, 60] width 81 height 16
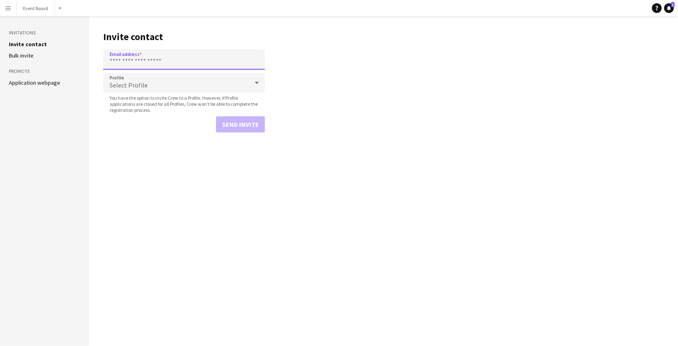
click at [150, 62] on input "Email address" at bounding box center [184, 59] width 162 height 20
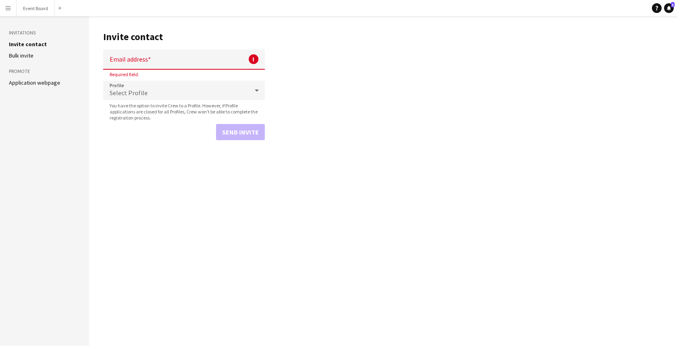
click at [108, 163] on main "Invite contact Email address ! Required field. Profile Select Profile You have …" at bounding box center [383, 180] width 589 height 329
click at [182, 65] on input "Email address" at bounding box center [184, 59] width 162 height 20
click at [126, 92] on span "Select Profile" at bounding box center [129, 93] width 38 height 8
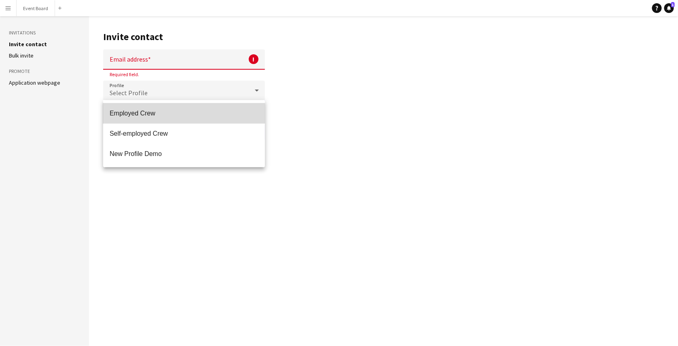
click at [153, 116] on span "Employed Crew" at bounding box center [184, 113] width 149 height 8
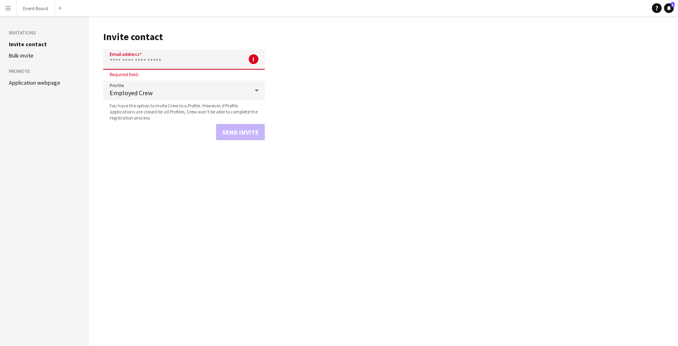
click at [198, 59] on input "Email address" at bounding box center [184, 59] width 162 height 20
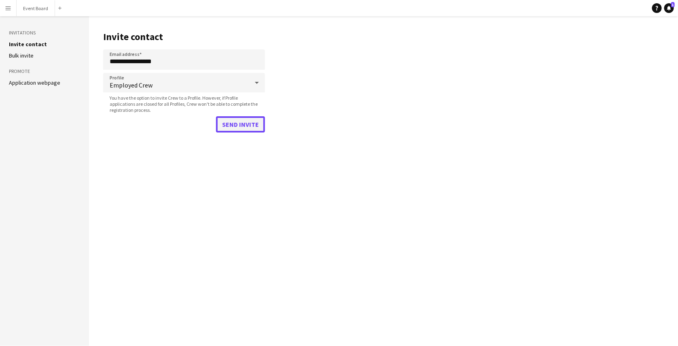
click at [242, 125] on button "Send invite" at bounding box center [240, 124] width 49 height 16
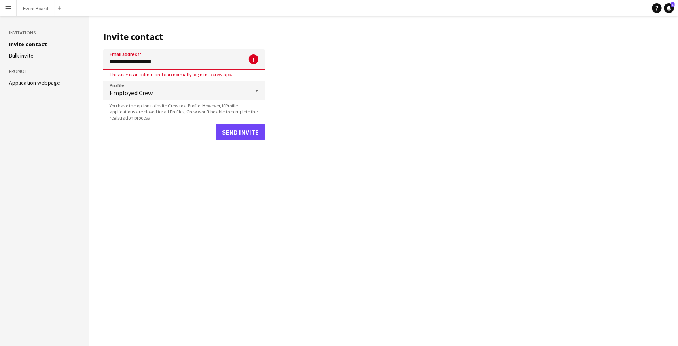
click at [114, 74] on span "This user is an admin and can normally login into crew app." at bounding box center [171, 74] width 136 height 6
drag, startPoint x: 114, startPoint y: 74, endPoint x: 227, endPoint y: 75, distance: 113.7
click at [227, 75] on span "This user is an admin and can normally login into crew app." at bounding box center [171, 74] width 136 height 6
click at [305, 80] on main "**********" at bounding box center [383, 180] width 589 height 329
click at [155, 61] on input "**********" at bounding box center [184, 59] width 162 height 20
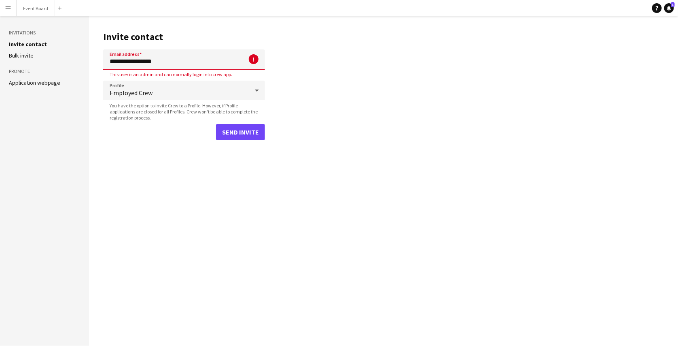
click at [121, 64] on input "**********" at bounding box center [184, 59] width 162 height 20
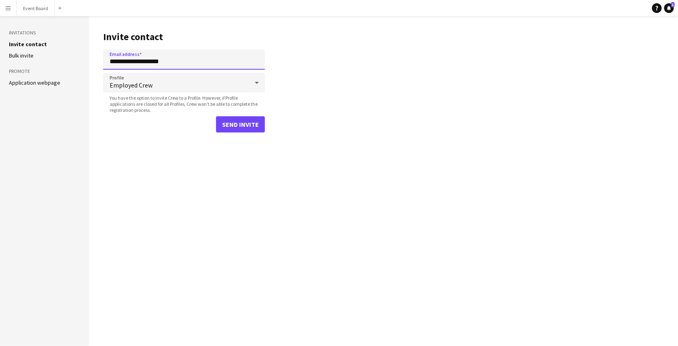
type input "**********"
click at [220, 121] on button "Send invite" at bounding box center [240, 124] width 49 height 16
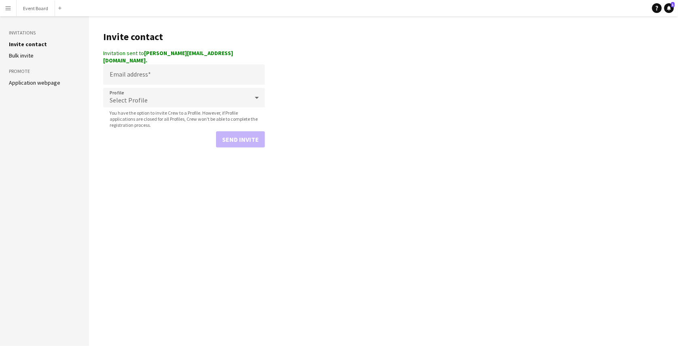
click at [23, 55] on link "Bulk invite" at bounding box center [21, 55] width 25 height 7
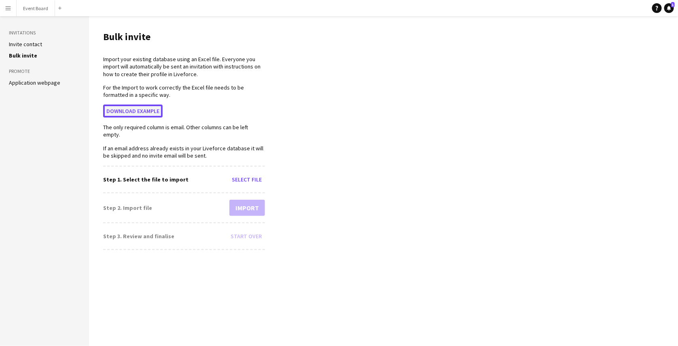
click at [140, 112] on button "Download example" at bounding box center [132, 110] width 59 height 13
click at [241, 173] on button "Select file" at bounding box center [247, 179] width 36 height 13
click at [252, 200] on button "Import" at bounding box center [247, 208] width 36 height 16
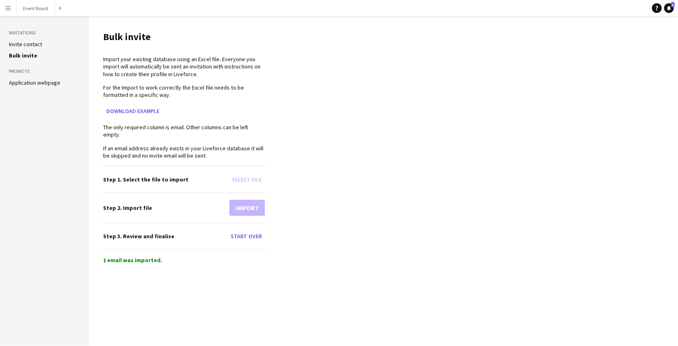
click at [130, 256] on div "1 email was imported." at bounding box center [184, 259] width 162 height 7
click at [37, 83] on link "Application webpage" at bounding box center [34, 82] width 51 height 7
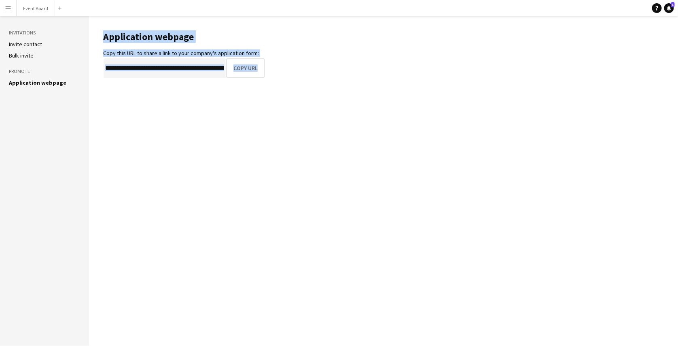
click at [135, 106] on main "**********" at bounding box center [383, 180] width 589 height 329
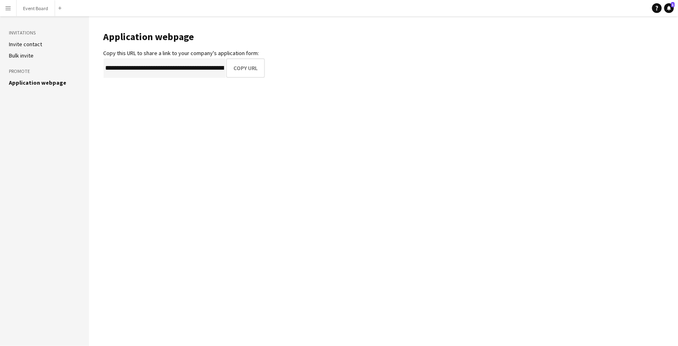
click at [8, 8] on app-icon "Menu" at bounding box center [8, 8] width 6 height 6
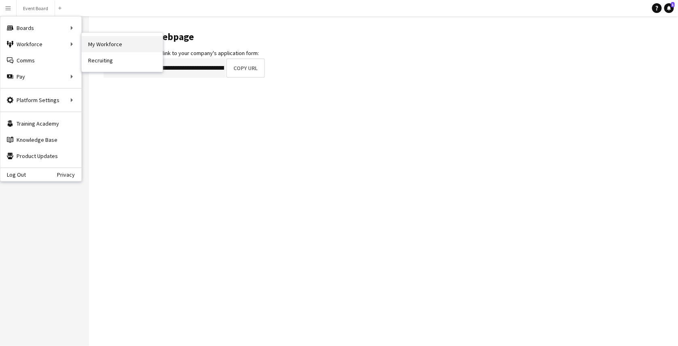
click at [91, 45] on link "My Workforce" at bounding box center [122, 44] width 81 height 16
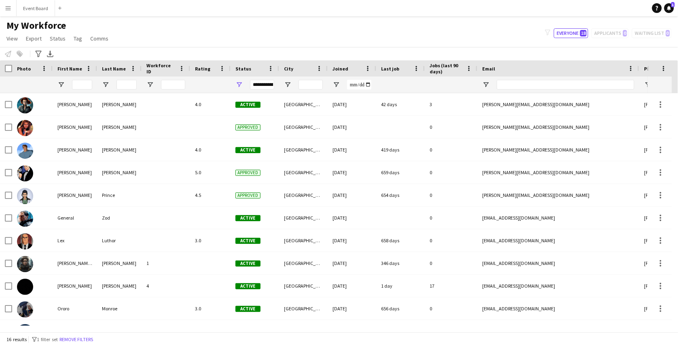
click at [173, 46] on div "My Workforce View Views Default view active only Mailing list New view Update v…" at bounding box center [339, 33] width 678 height 28
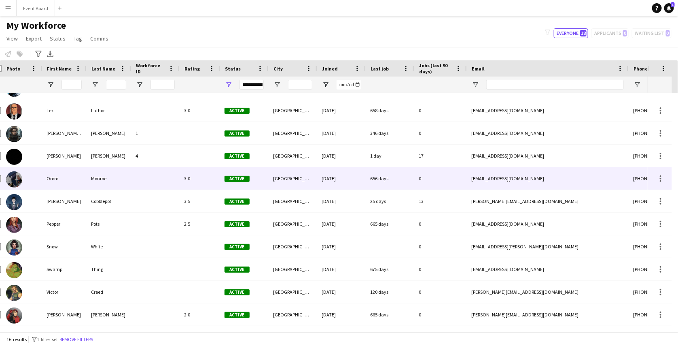
scroll to position [0, 11]
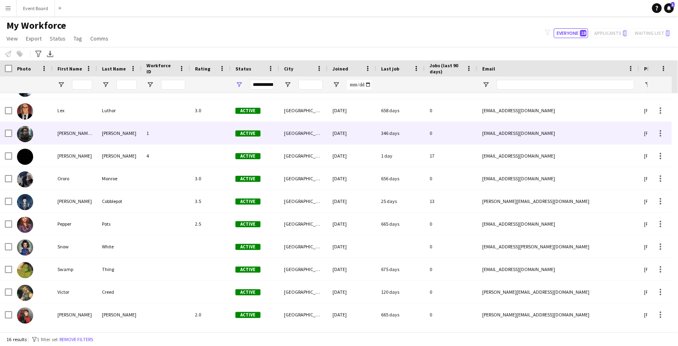
click at [158, 128] on div "1" at bounding box center [166, 133] width 49 height 22
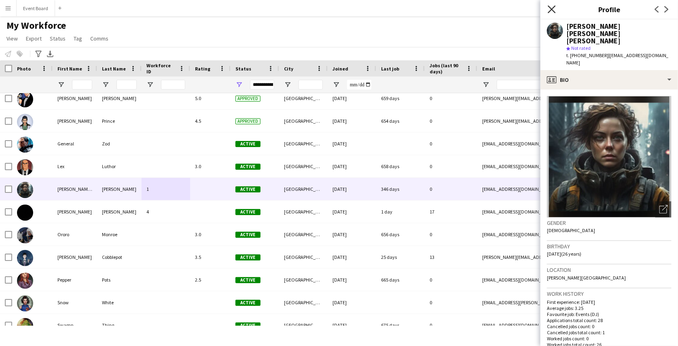
click at [554, 7] on icon at bounding box center [552, 9] width 8 height 8
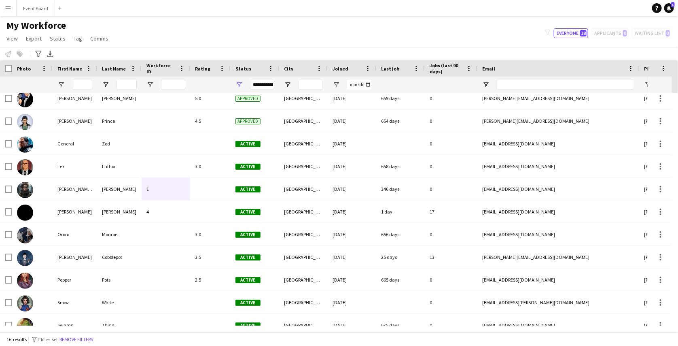
click at [338, 40] on div "My Workforce View Views Default view active only Mailing list New view Update v…" at bounding box center [339, 33] width 678 height 28
click at [288, 83] on span "Open Filter Menu" at bounding box center [287, 84] width 7 height 7
click at [340, 69] on span "Joined" at bounding box center [341, 69] width 16 height 6
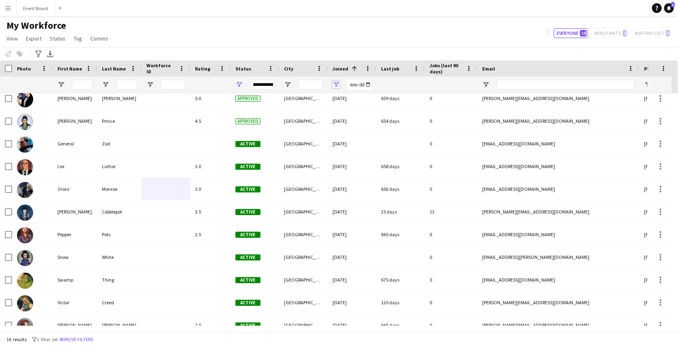
click at [337, 82] on span "Open Filter Menu" at bounding box center [336, 84] width 7 height 7
click at [393, 100] on span "Filtering operator" at bounding box center [392, 99] width 7 height 7
click at [396, 114] on input "Filter Value" at bounding box center [367, 113] width 63 height 10
type input "**********"
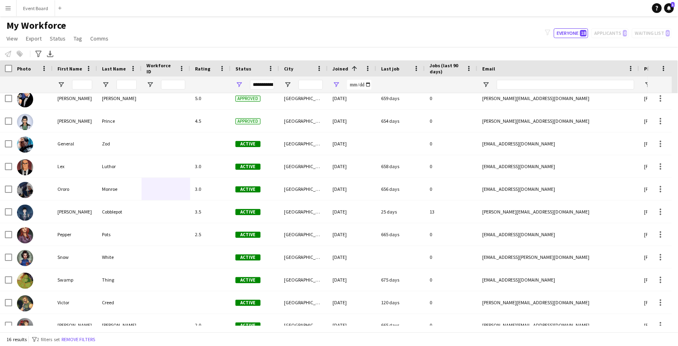
click at [386, 50] on div "Notify workforce Add to tag Select at least one crew to tag him or her. Advance…" at bounding box center [339, 53] width 678 height 13
click at [367, 34] on div "My Workforce View Views Default view active only Mailing list New view Update v…" at bounding box center [339, 33] width 678 height 28
click at [659, 9] on icon "Help" at bounding box center [657, 8] width 5 height 5
click at [467, 34] on div "My Workforce View Views Default view active only Mailing list New view Update v…" at bounding box center [339, 33] width 678 height 28
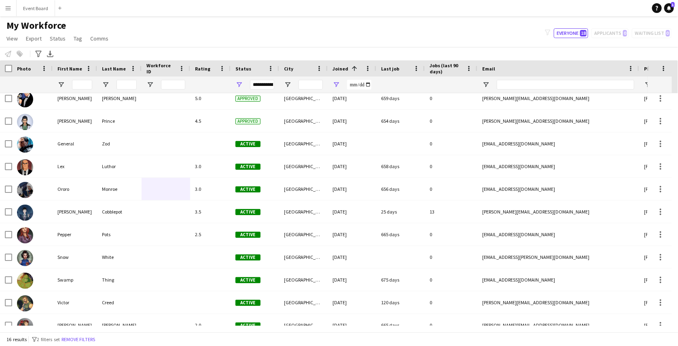
click at [428, 22] on div "My Workforce View Views Default view active only Mailing list New view Update v…" at bounding box center [339, 33] width 678 height 28
